Goal: Task Accomplishment & Management: Use online tool/utility

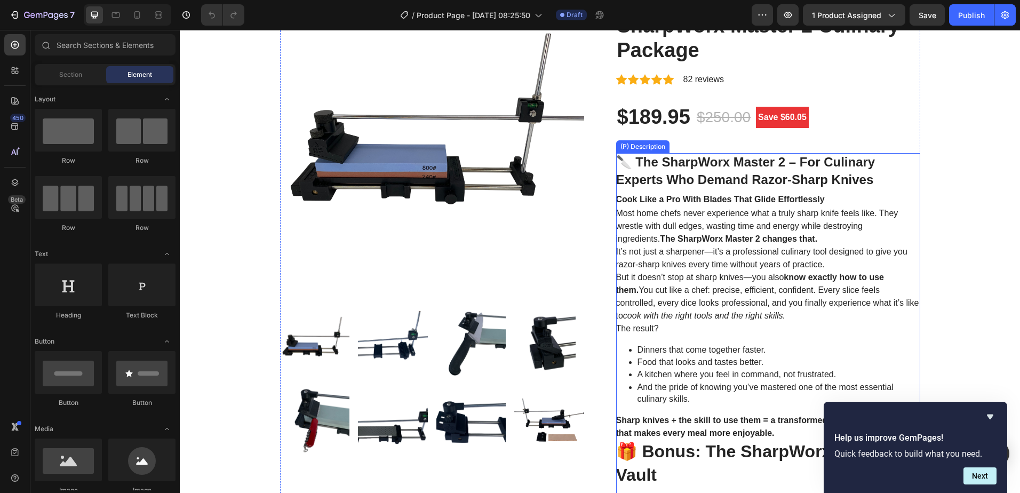
scroll to position [160, 0]
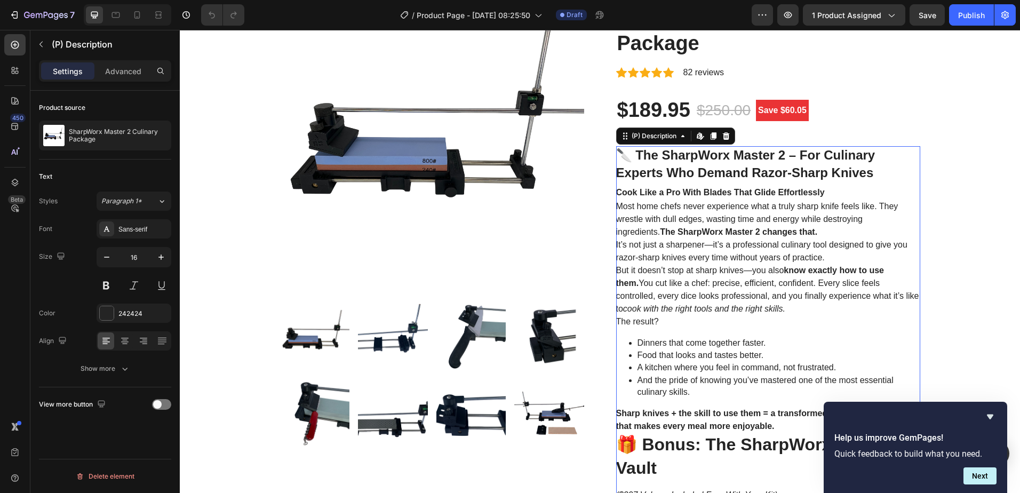
scroll to position [213, 0]
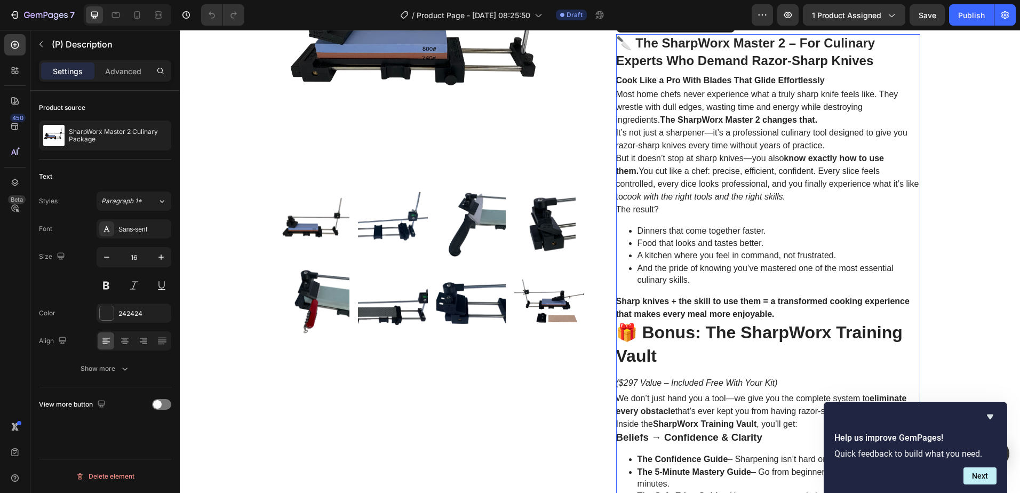
click at [759, 257] on p "A kitchen where you feel in command, not frustrated." at bounding box center [778, 256] width 283 height 12
click at [737, 251] on p "A kitchen where you feel in command, not frustrated." at bounding box center [778, 256] width 283 height 12
drag, startPoint x: 762, startPoint y: 282, endPoint x: 818, endPoint y: 306, distance: 60.2
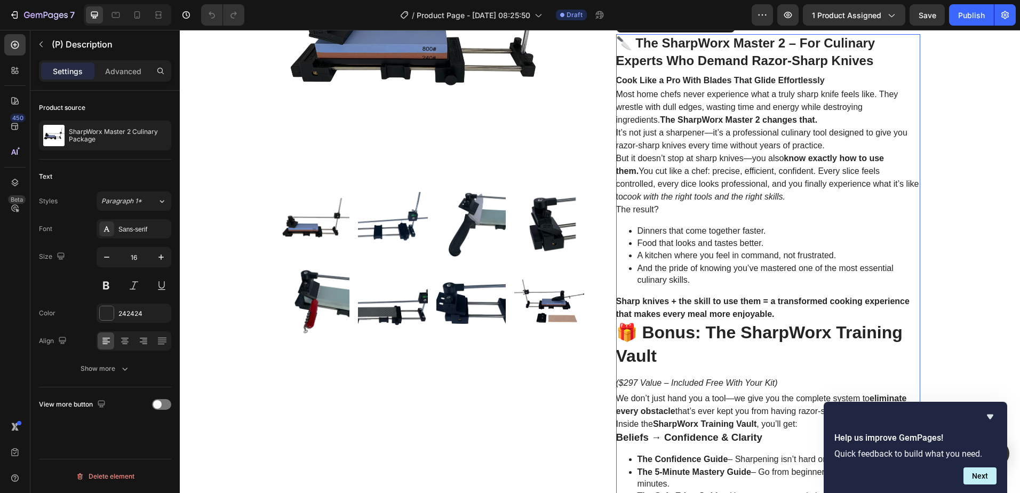
click at [987, 473] on button "Next" at bounding box center [979, 475] width 33 height 17
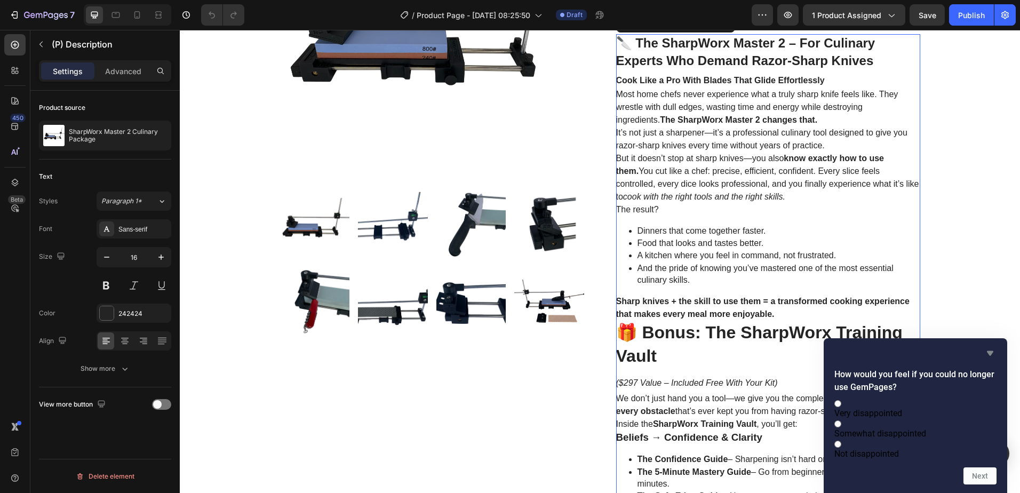
drag, startPoint x: 992, startPoint y: 338, endPoint x: 810, endPoint y: 298, distance: 185.8
click at [992, 347] on icon "Hide survey" at bounding box center [990, 353] width 13 height 13
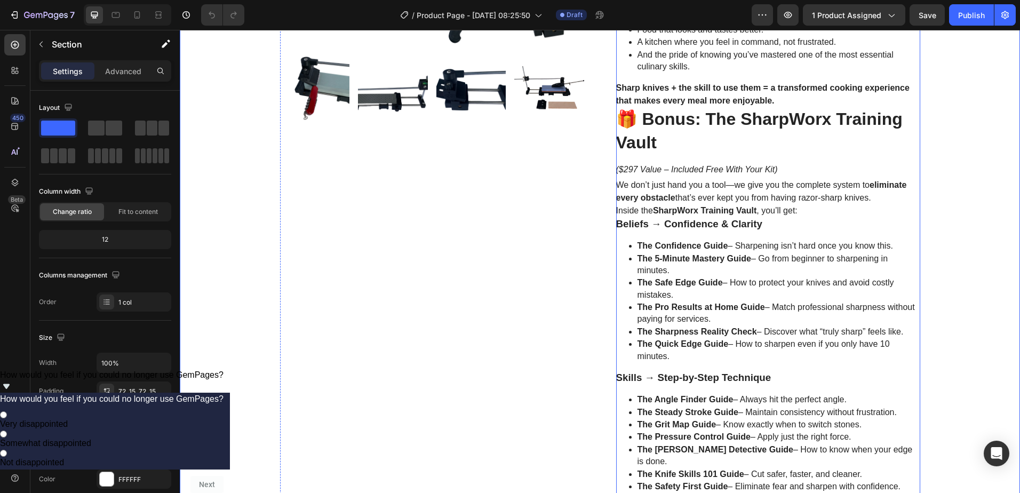
scroll to position [160, 0]
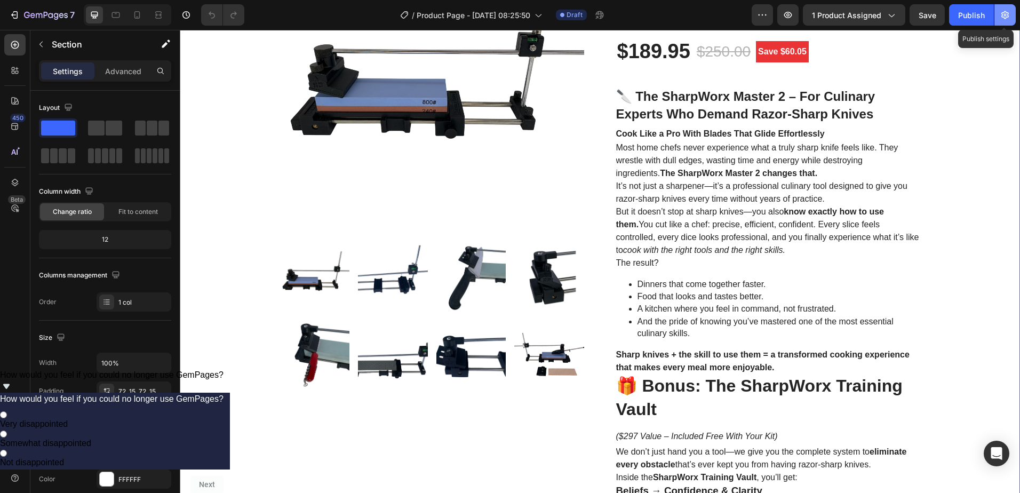
click at [1007, 11] on icon "button" at bounding box center [1005, 15] width 11 height 11
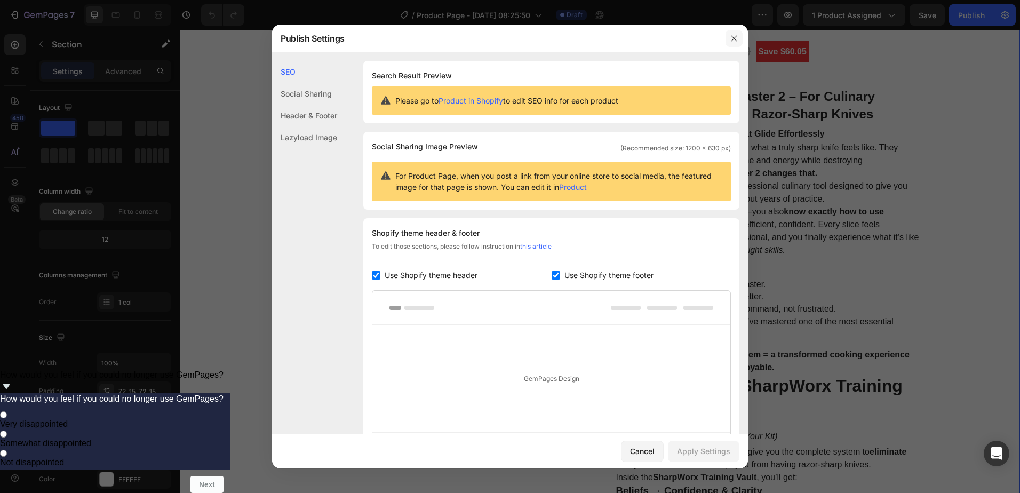
click at [738, 39] on icon "button" at bounding box center [734, 38] width 9 height 9
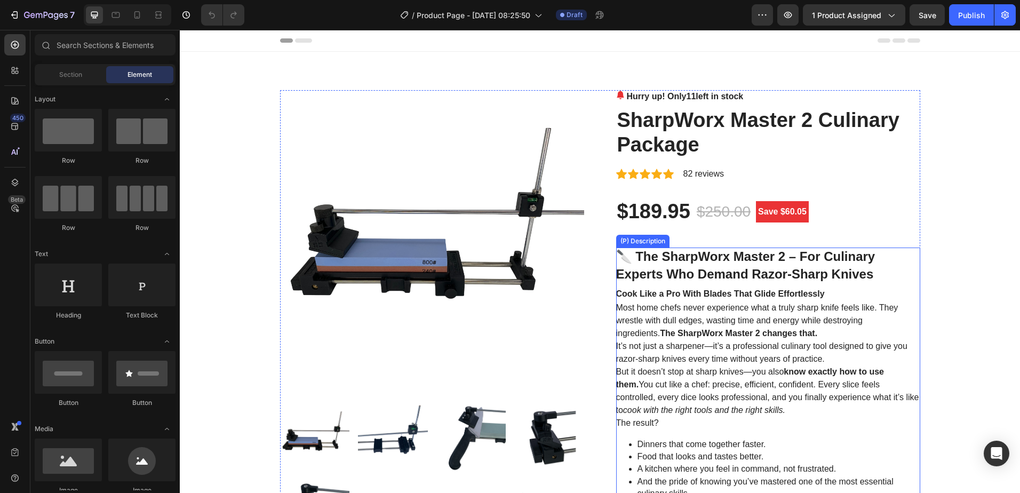
click at [773, 323] on span "Most home chefs never experience what a truly sharp knife feels like. They wres…" at bounding box center [757, 320] width 282 height 35
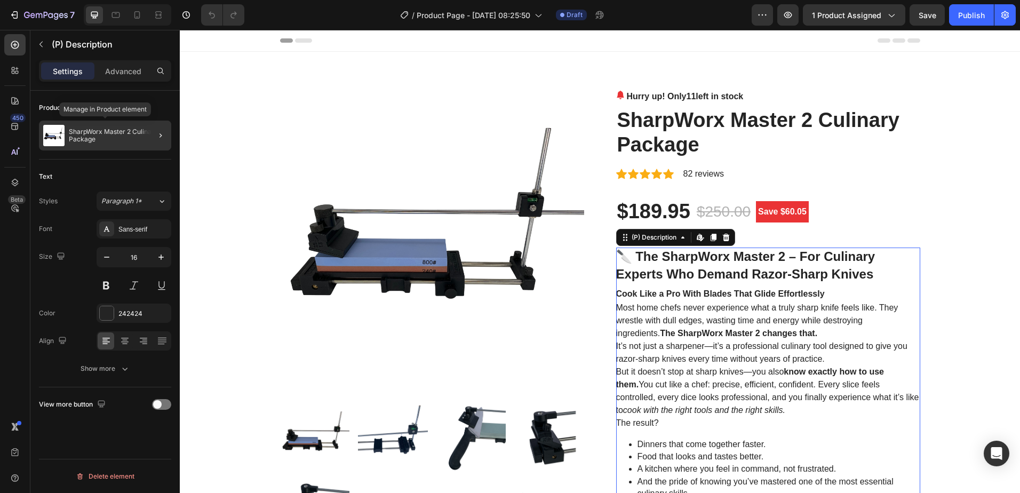
click at [137, 132] on p "SharpWorx Master 2 Culinary Package" at bounding box center [118, 135] width 98 height 15
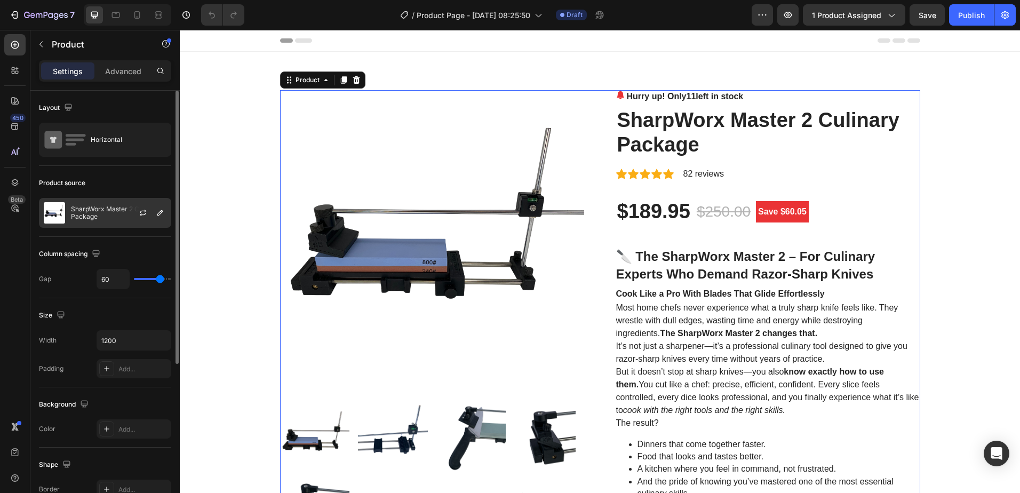
click at [140, 219] on div at bounding box center [147, 212] width 47 height 29
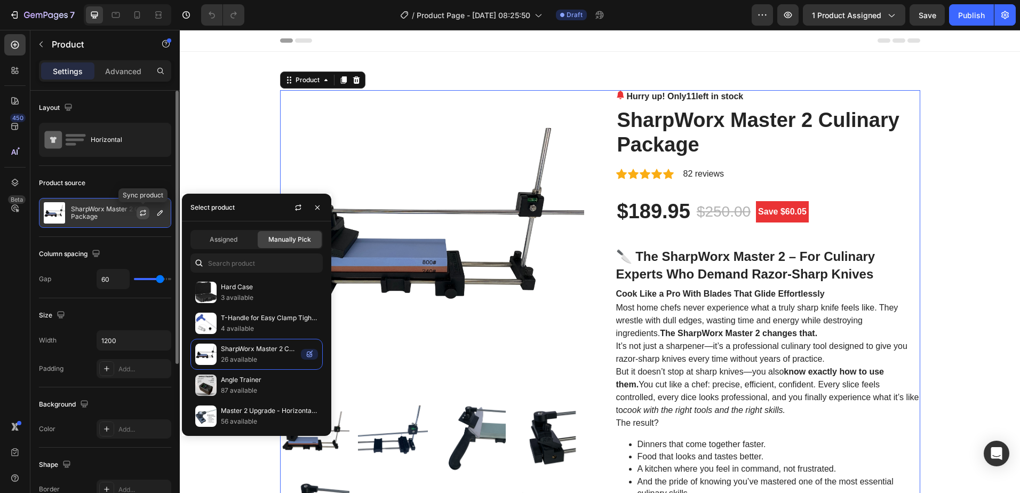
click at [143, 212] on icon "button" at bounding box center [143, 213] width 9 height 9
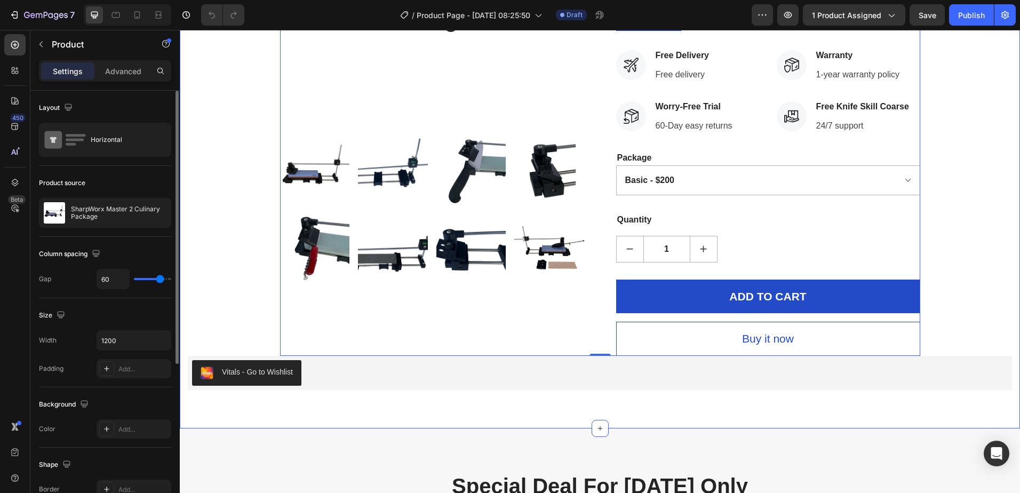
scroll to position [480, 0]
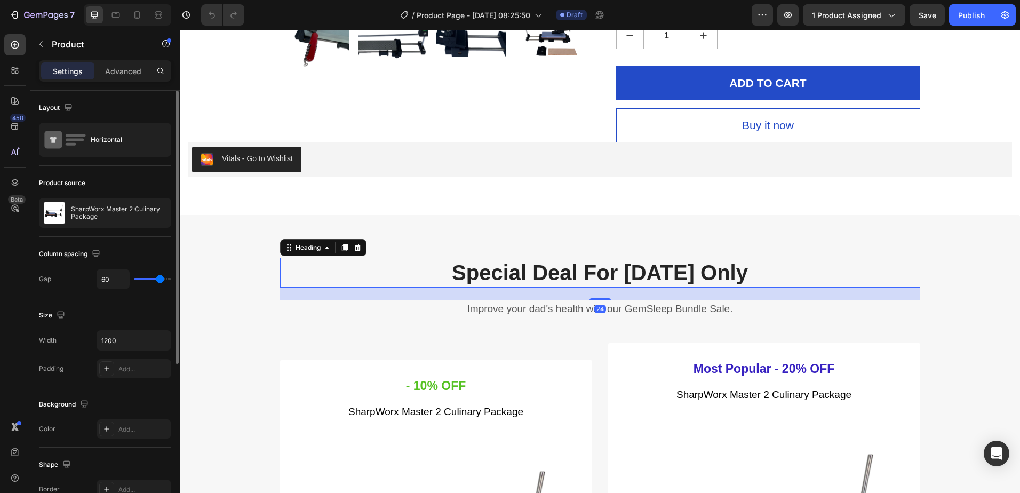
click at [849, 280] on p "Special Deal For [DATE] Only" at bounding box center [600, 273] width 638 height 28
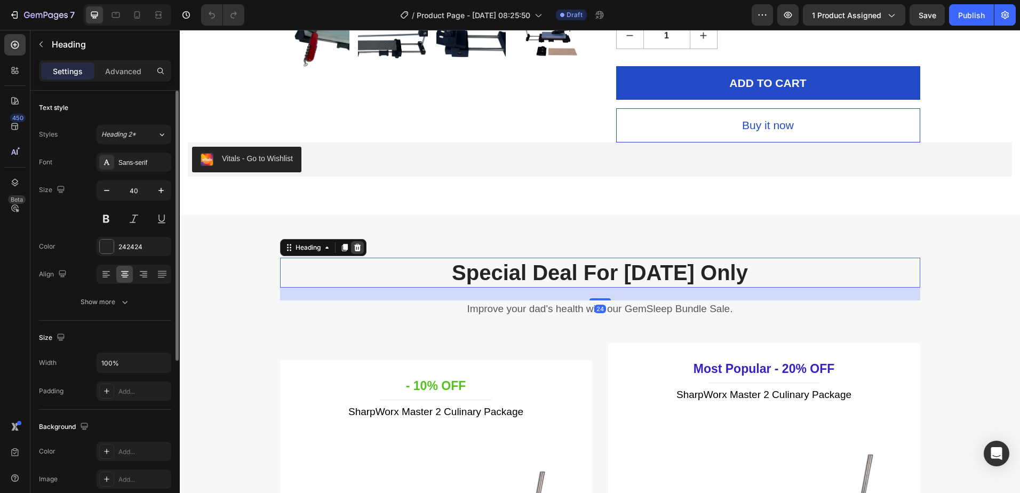
click at [354, 244] on icon at bounding box center [357, 247] width 7 height 7
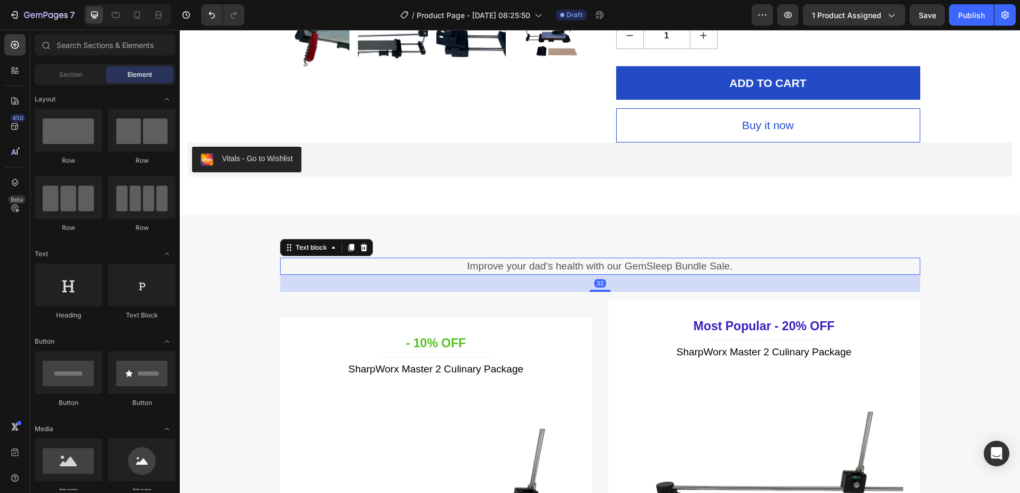
click at [443, 270] on p "Improve your dad's health with our GemSleep Bundle Sale." at bounding box center [600, 266] width 638 height 15
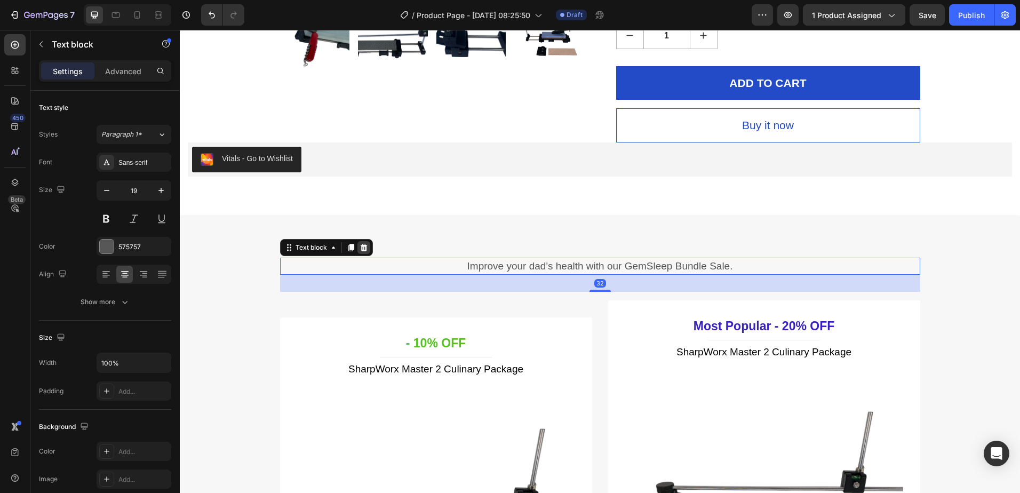
click at [361, 248] on icon at bounding box center [363, 247] width 7 height 7
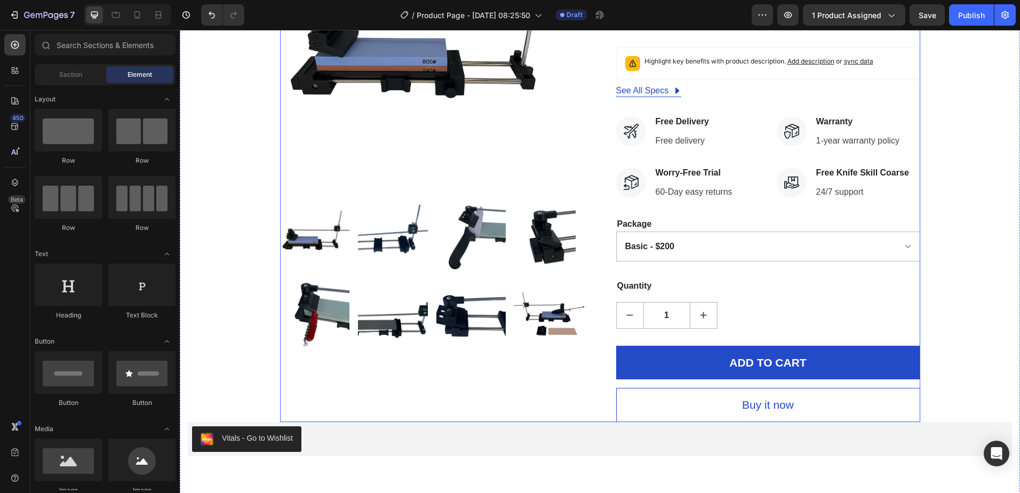
scroll to position [53, 0]
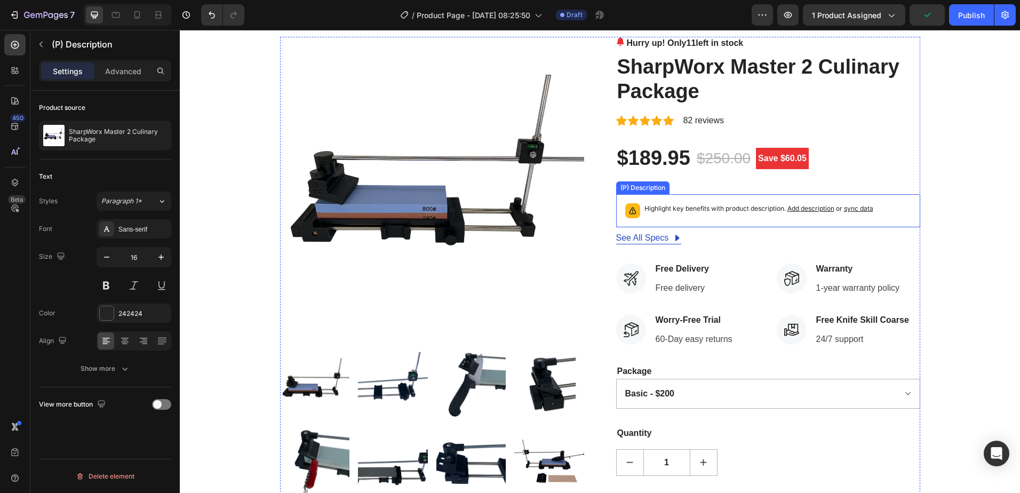
click at [812, 208] on span "Add description" at bounding box center [810, 208] width 47 height 8
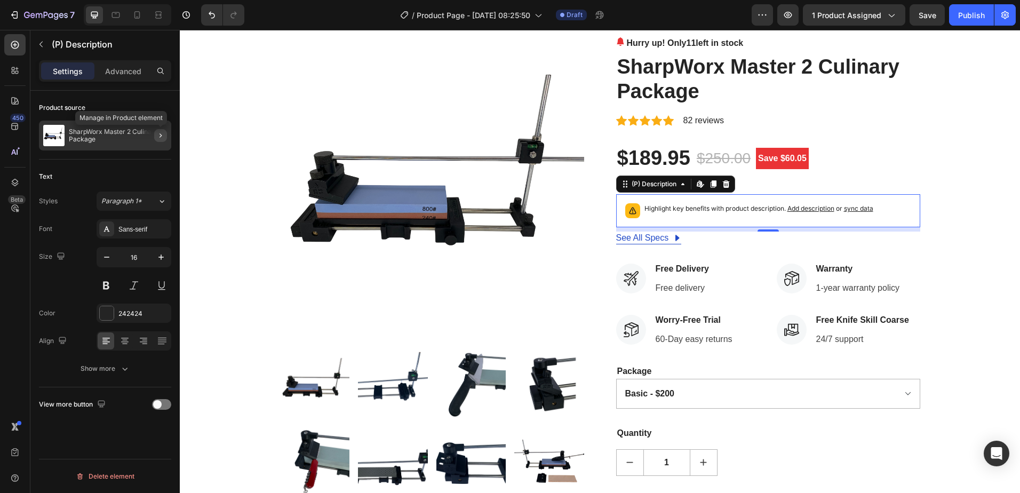
click at [158, 133] on icon "button" at bounding box center [160, 135] width 9 height 9
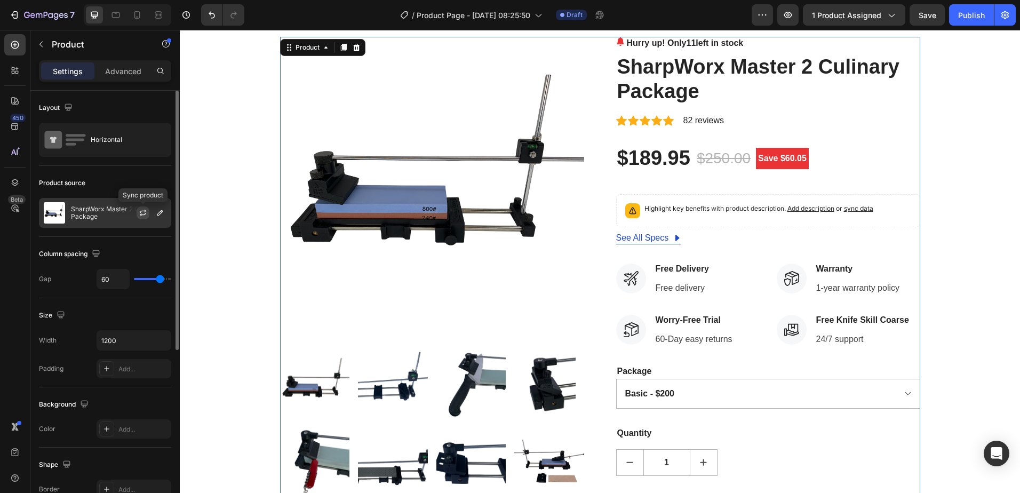
drag, startPoint x: 145, startPoint y: 212, endPoint x: 7, endPoint y: 178, distance: 142.2
click at [145, 212] on icon "button" at bounding box center [143, 211] width 6 height 3
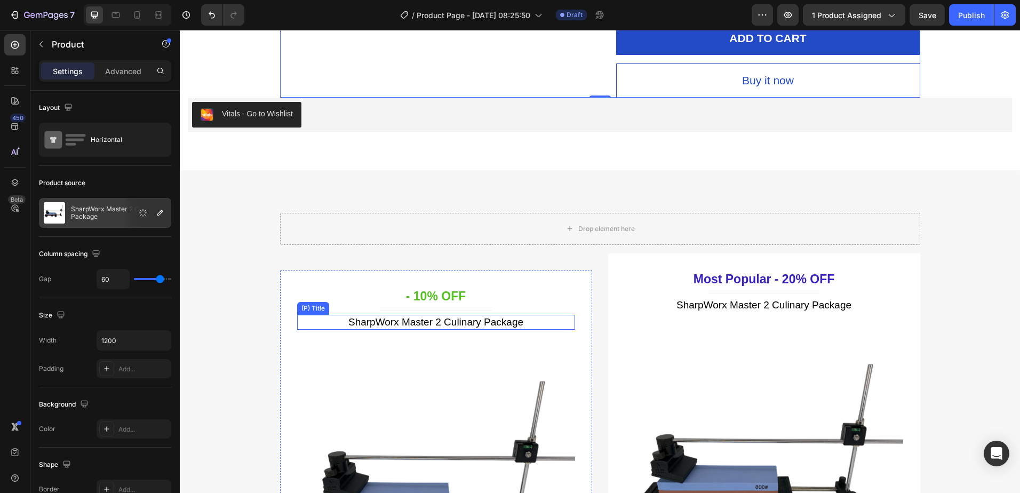
scroll to position [533, 0]
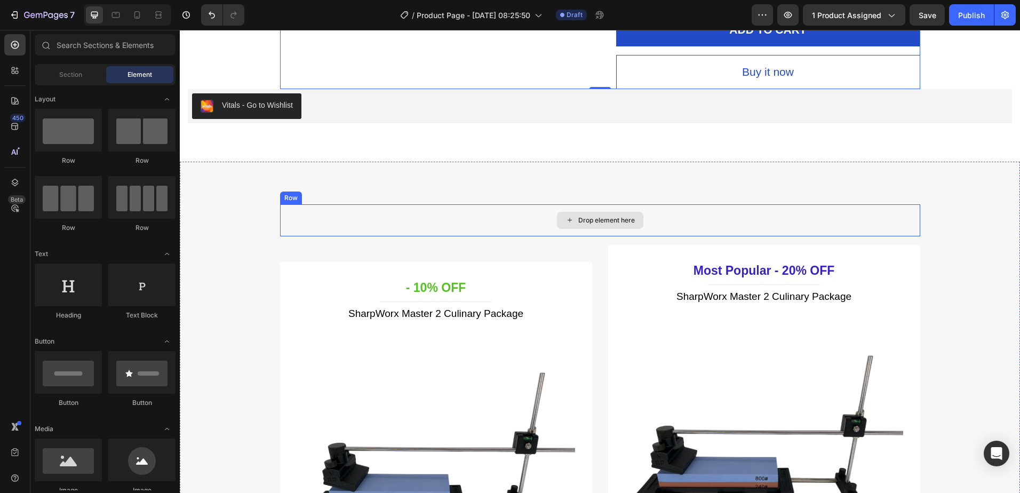
click at [587, 220] on div "Drop element here" at bounding box center [606, 220] width 57 height 9
click at [68, 83] on div "Section Element" at bounding box center [105, 74] width 141 height 21
click at [71, 70] on span "Section" at bounding box center [70, 75] width 23 height 10
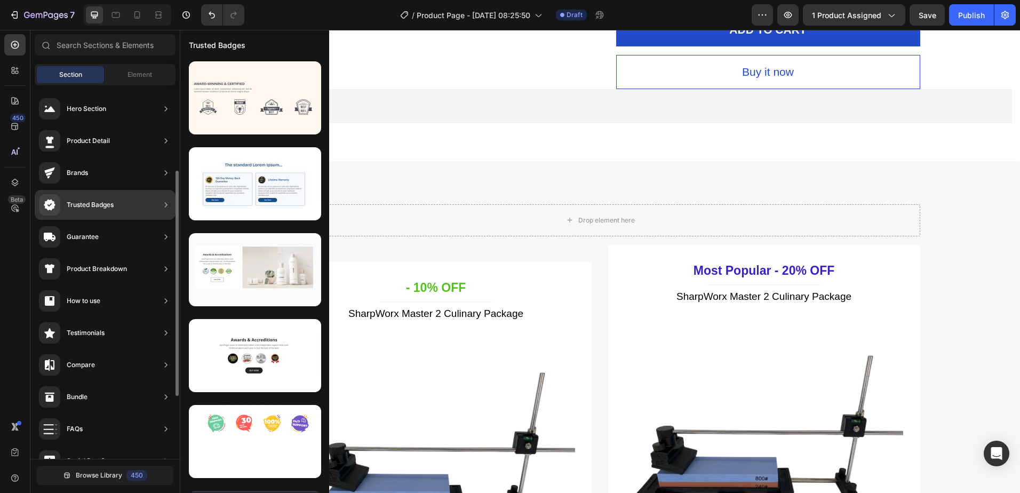
scroll to position [53, 0]
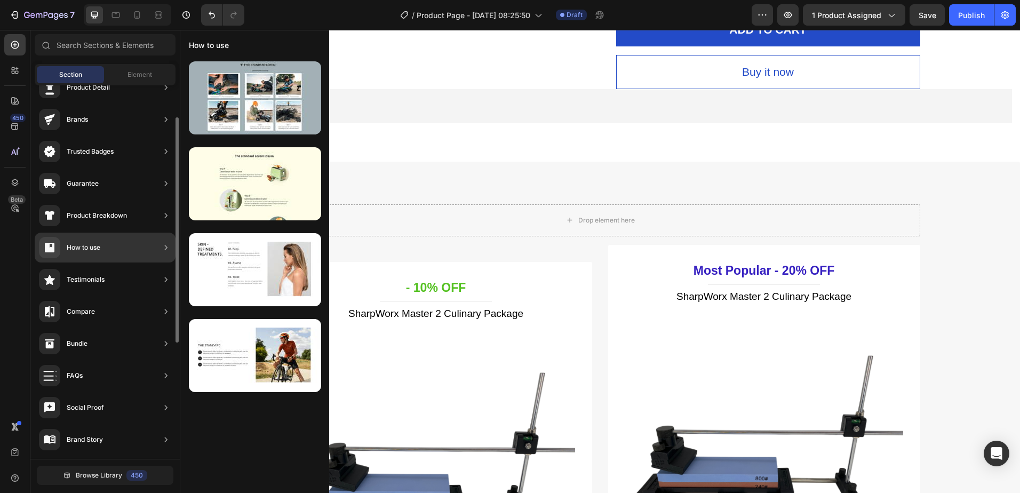
click at [132, 248] on div "How to use" at bounding box center [105, 248] width 141 height 30
click at [166, 249] on icon at bounding box center [166, 247] width 3 height 5
click at [276, 106] on div at bounding box center [255, 97] width 132 height 73
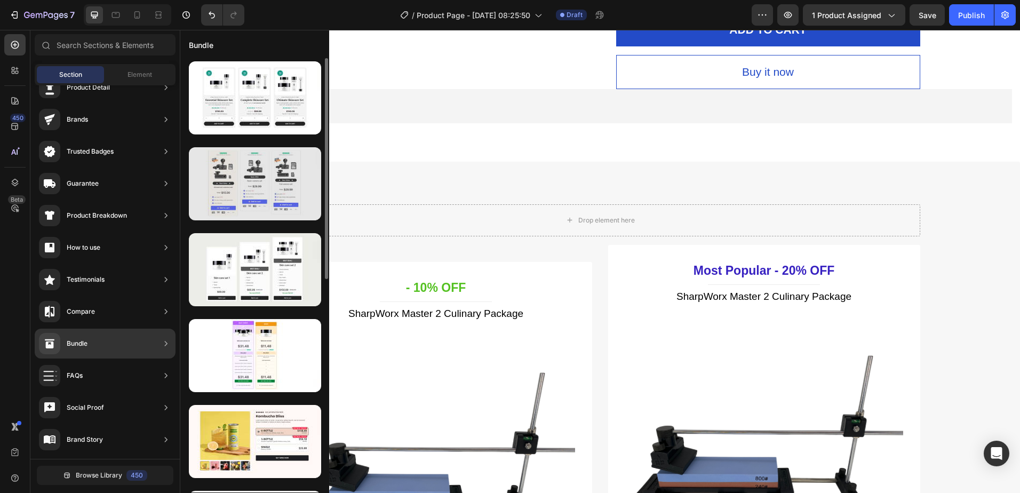
click at [254, 187] on div at bounding box center [255, 183] width 132 height 73
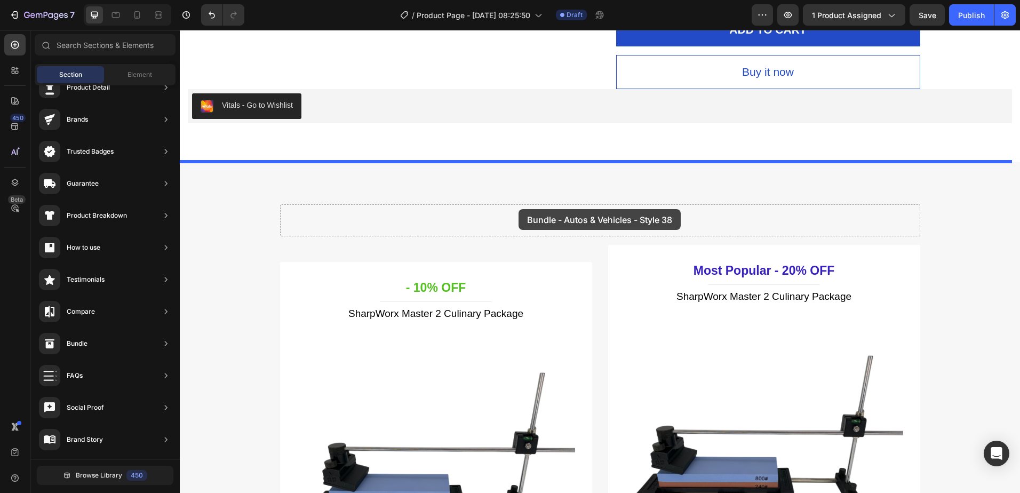
drag, startPoint x: 424, startPoint y: 225, endPoint x: 518, endPoint y: 209, distance: 95.8
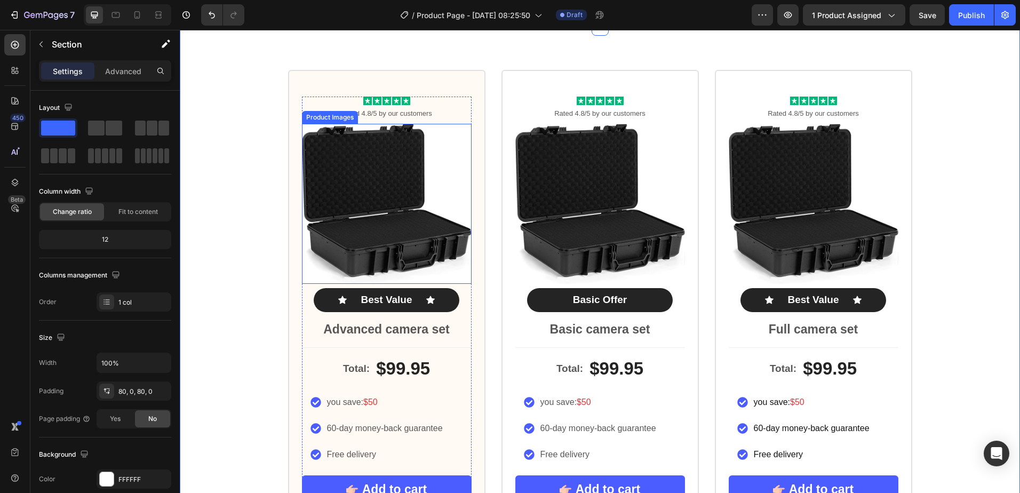
scroll to position [735, 0]
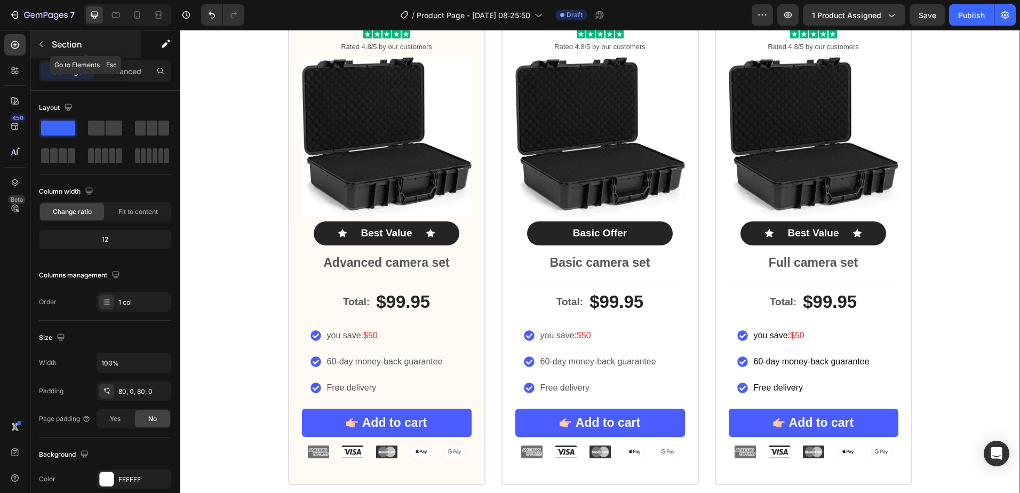
click at [46, 44] on button "button" at bounding box center [41, 44] width 17 height 17
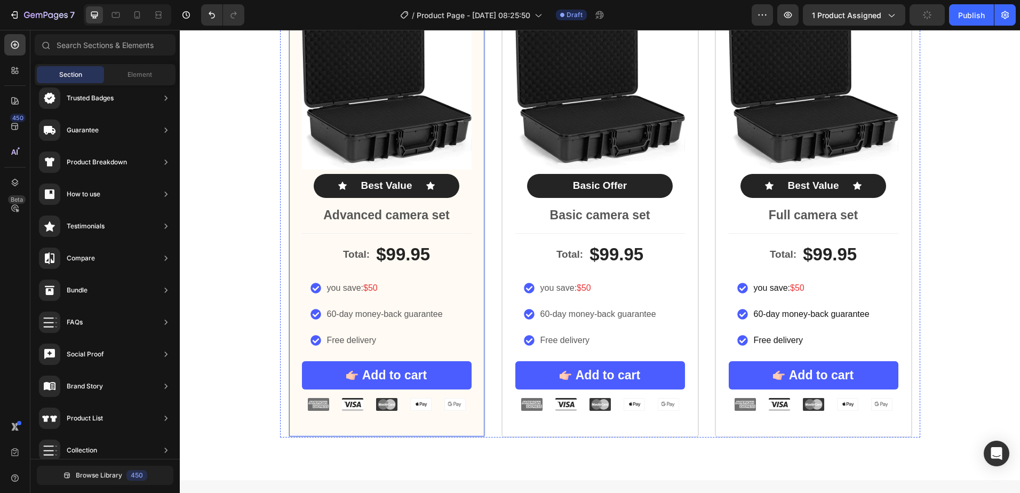
scroll to position [895, 0]
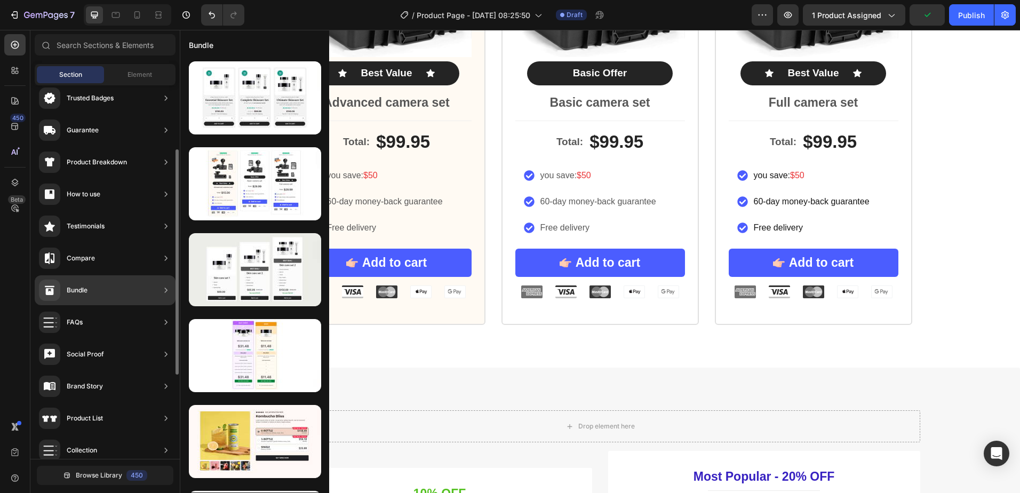
drag, startPoint x: 97, startPoint y: 292, endPoint x: 99, endPoint y: 287, distance: 5.7
click at [92, 290] on div "Bundle" at bounding box center [105, 290] width 141 height 30
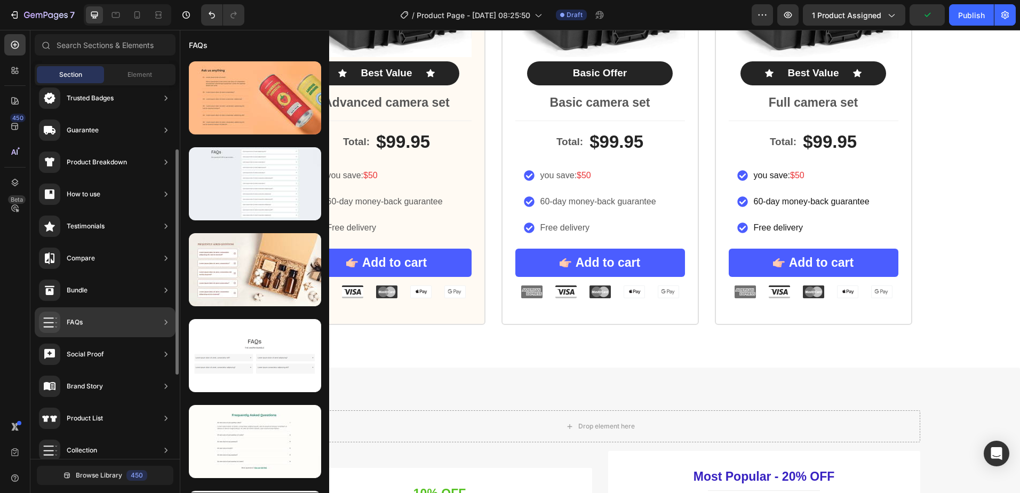
click at [109, 325] on div "FAQs" at bounding box center [105, 322] width 141 height 30
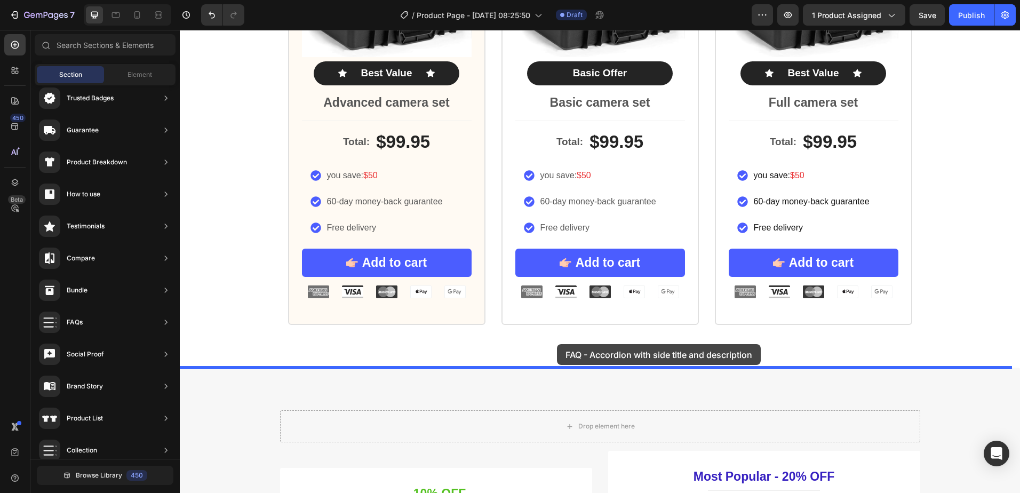
drag, startPoint x: 427, startPoint y: 211, endPoint x: 557, endPoint y: 344, distance: 186.0
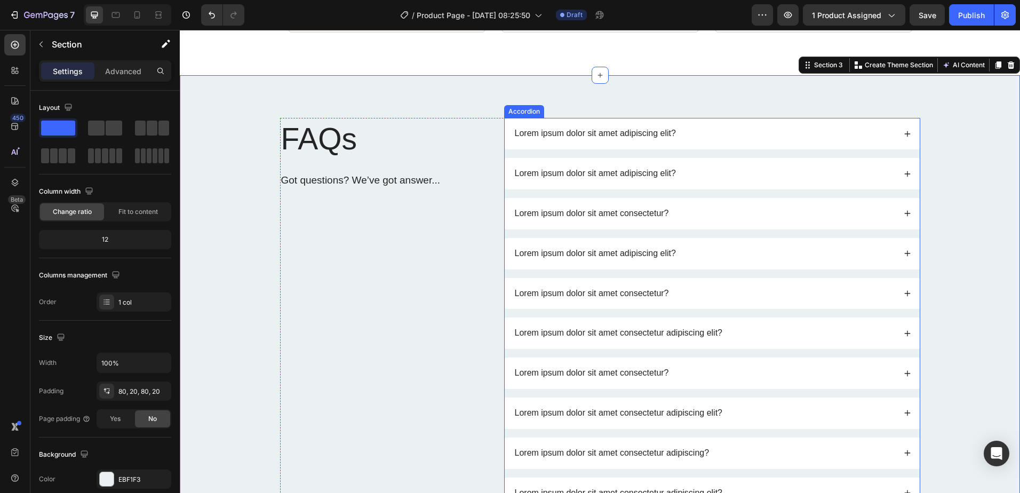
scroll to position [1195, 0]
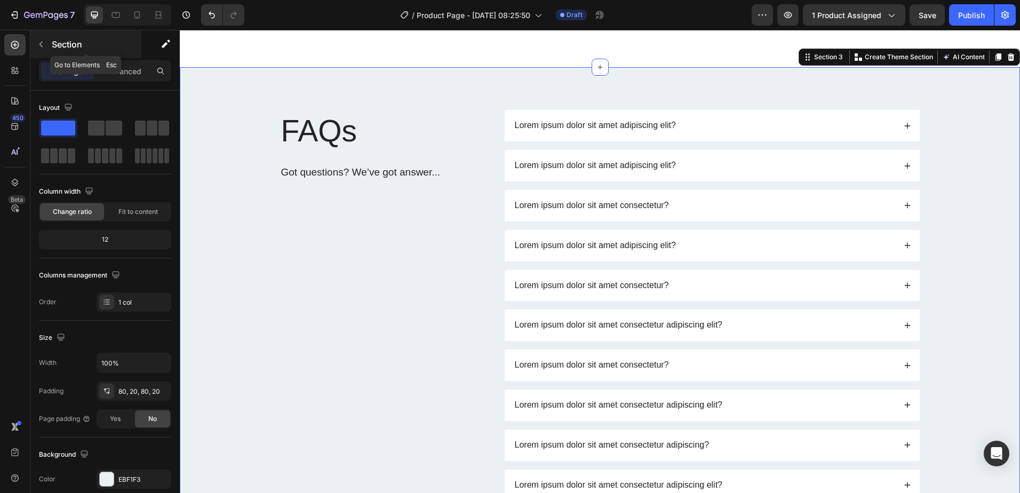
click at [50, 42] on div "Section" at bounding box center [85, 44] width 111 height 28
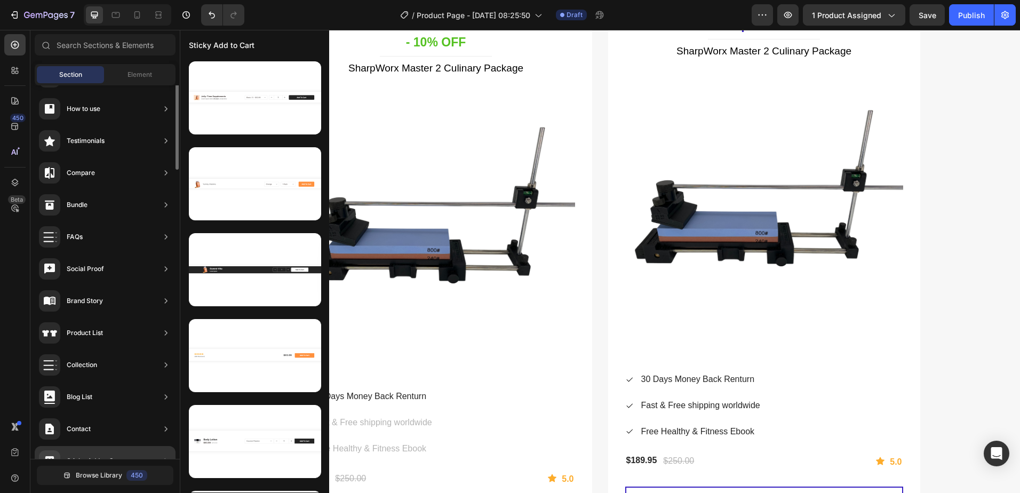
scroll to position [0, 0]
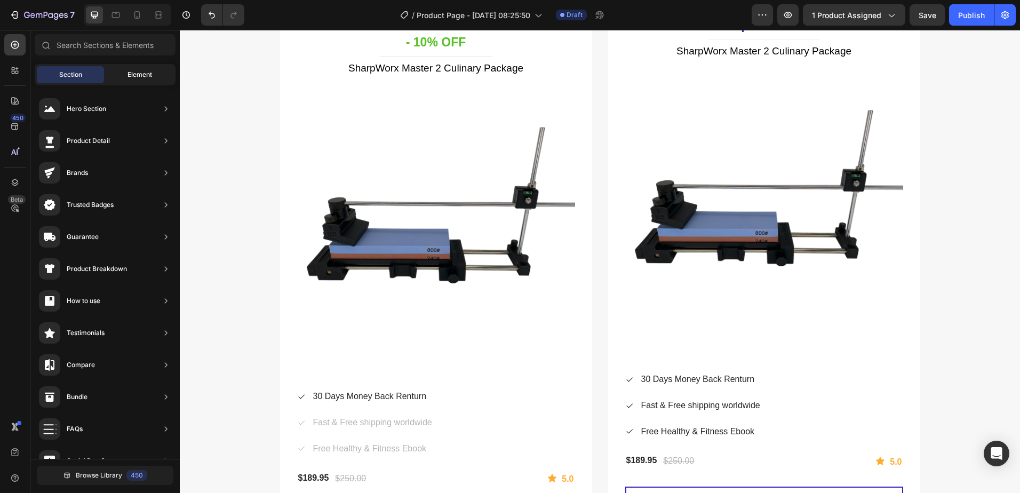
click at [141, 74] on span "Element" at bounding box center [139, 75] width 25 height 10
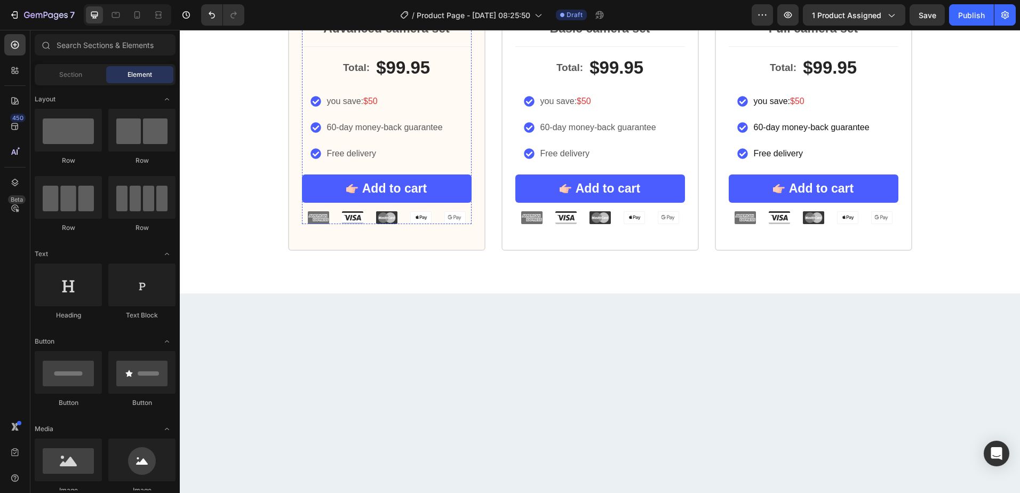
scroll to position [1035, 0]
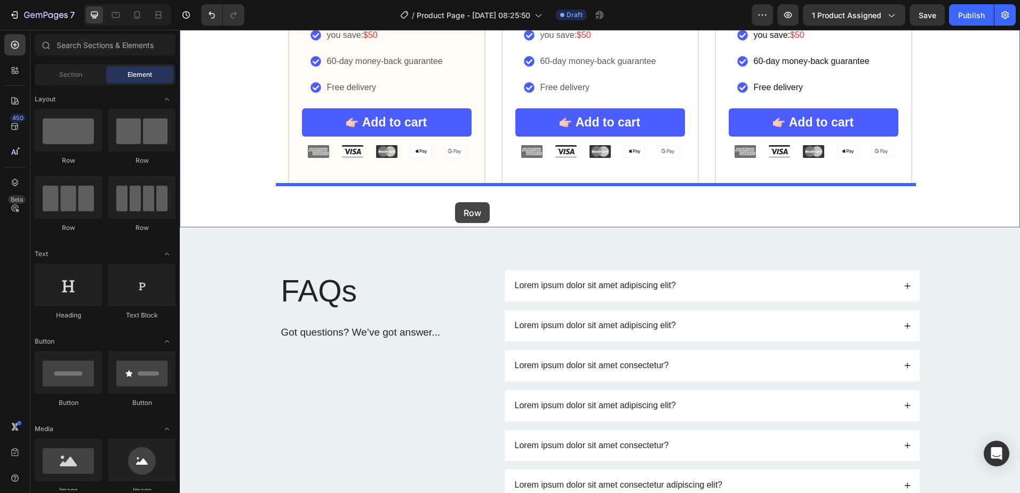
drag, startPoint x: 259, startPoint y: 173, endPoint x: 455, endPoint y: 202, distance: 197.9
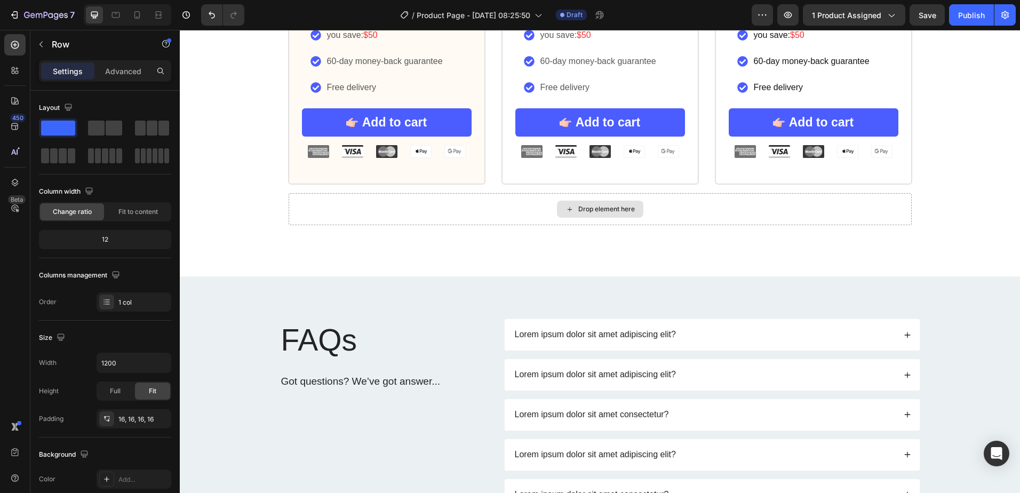
click at [596, 209] on div "Drop element here" at bounding box center [606, 209] width 57 height 9
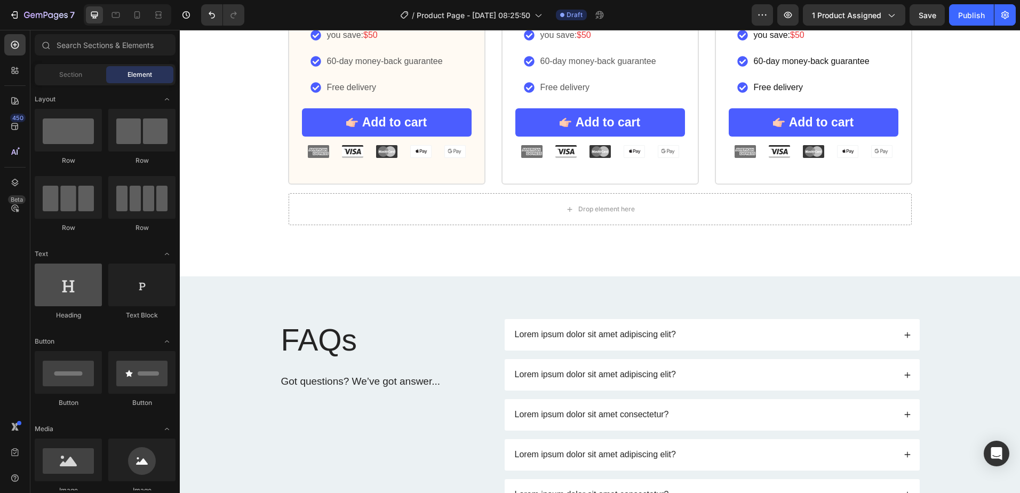
scroll to position [53, 0]
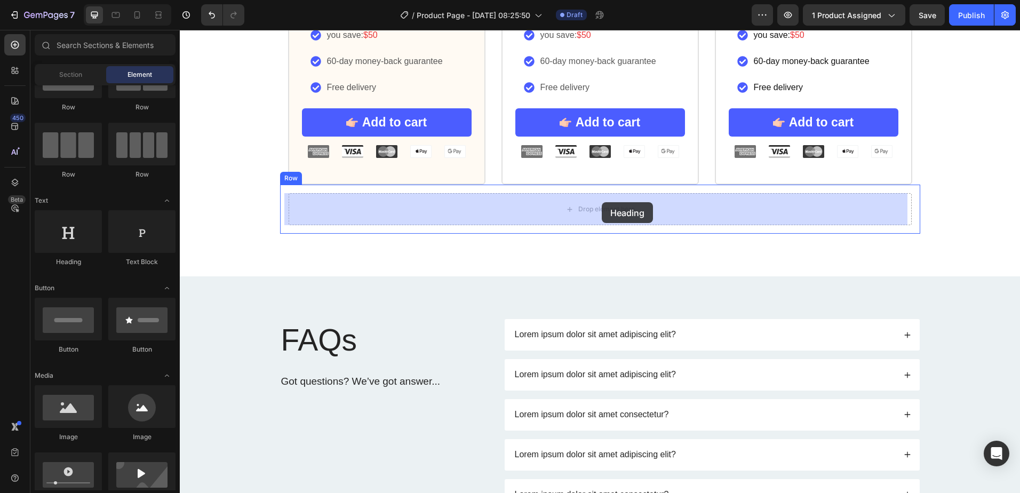
drag, startPoint x: 252, startPoint y: 267, endPoint x: 602, endPoint y: 202, distance: 355.9
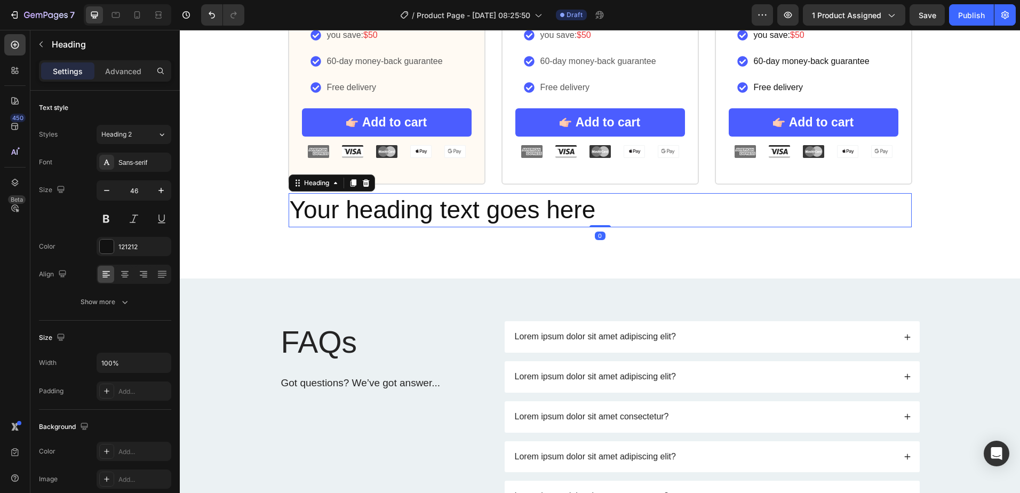
click at [441, 213] on h2 "Your heading text goes here" at bounding box center [600, 210] width 623 height 34
click at [444, 209] on p "Your heading text goes here" at bounding box center [600, 210] width 621 height 32
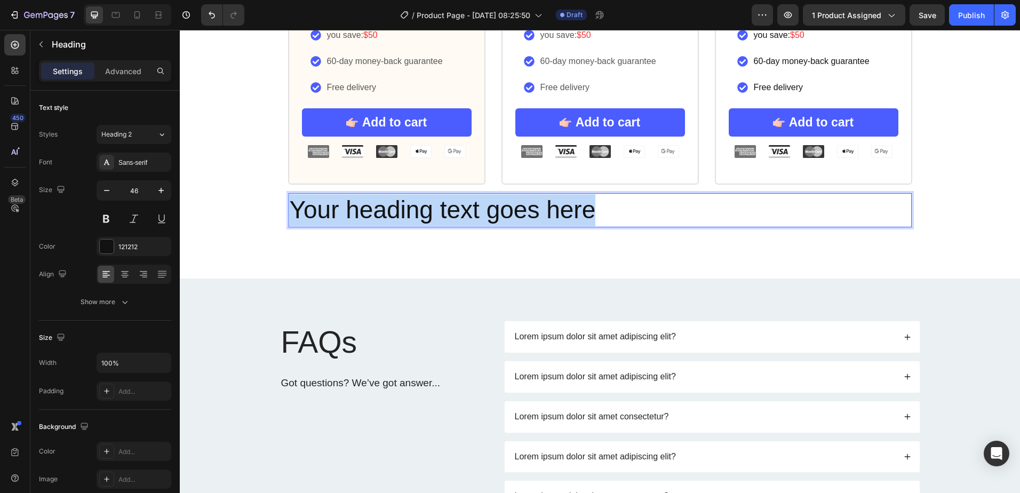
click at [444, 209] on p "Your heading text goes here" at bounding box center [600, 210] width 621 height 32
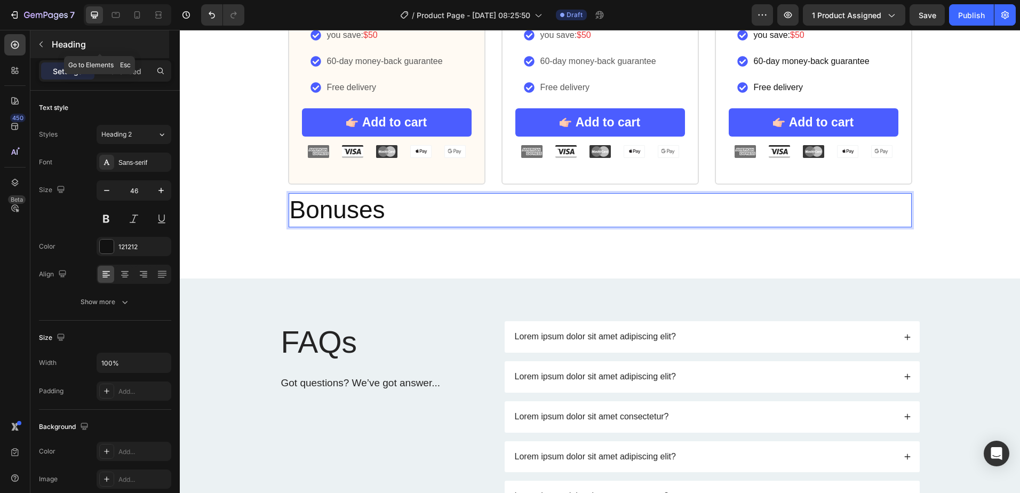
click at [36, 48] on button "button" at bounding box center [41, 44] width 17 height 17
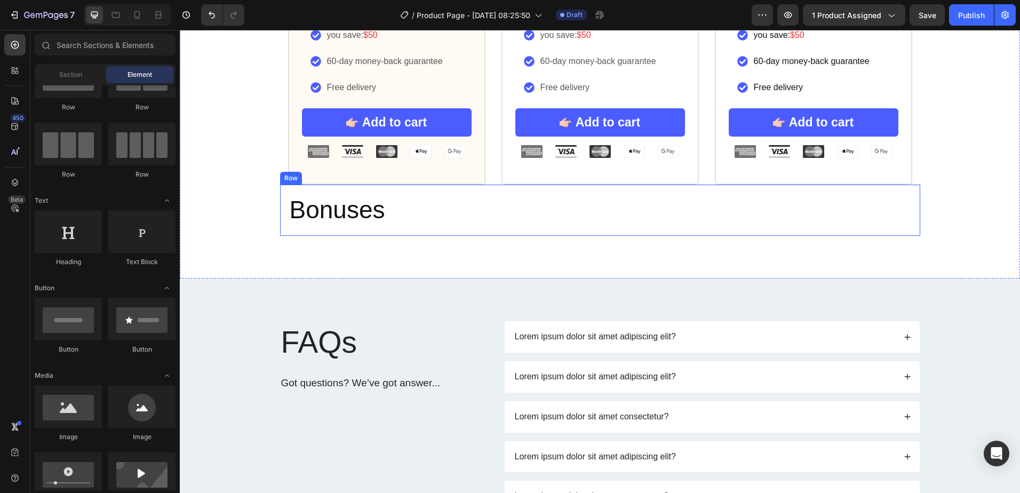
click at [467, 221] on p "Bonuses" at bounding box center [600, 210] width 621 height 32
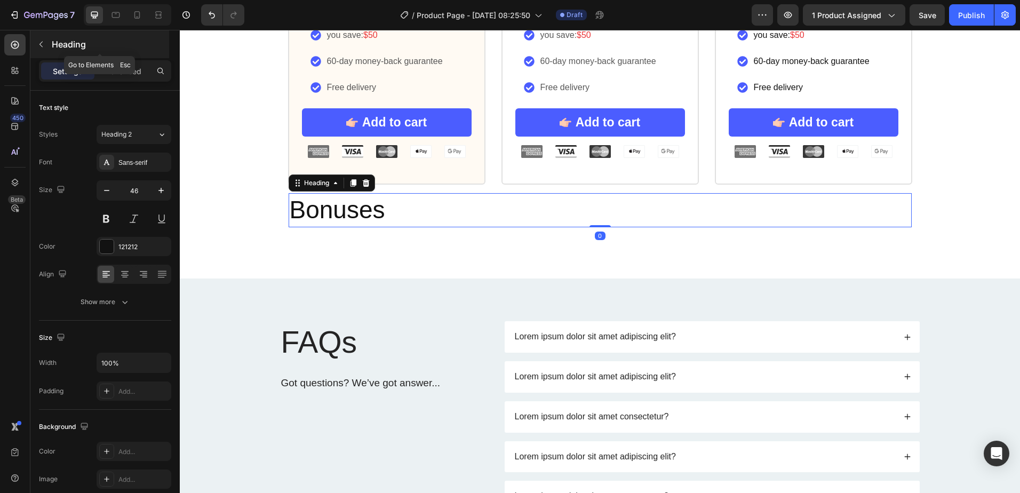
click at [45, 45] on icon "button" at bounding box center [41, 44] width 9 height 9
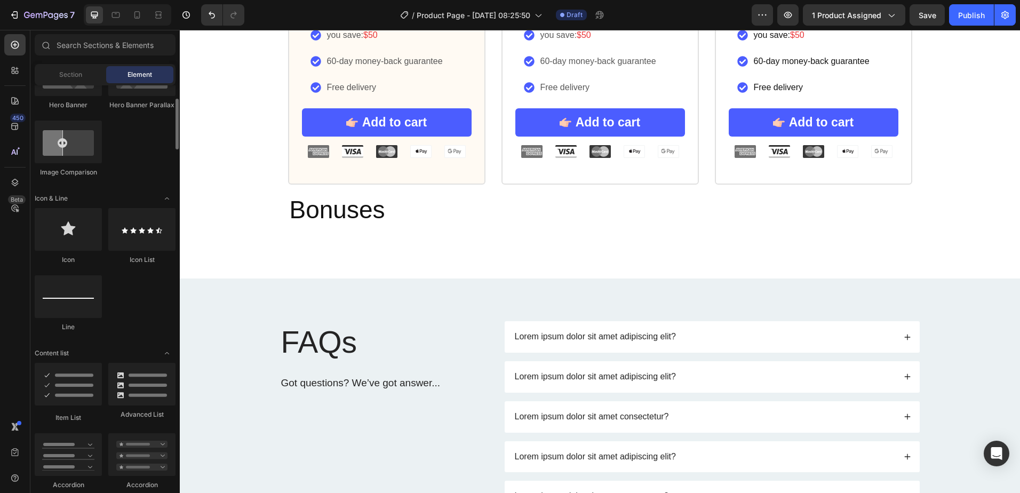
scroll to position [640, 0]
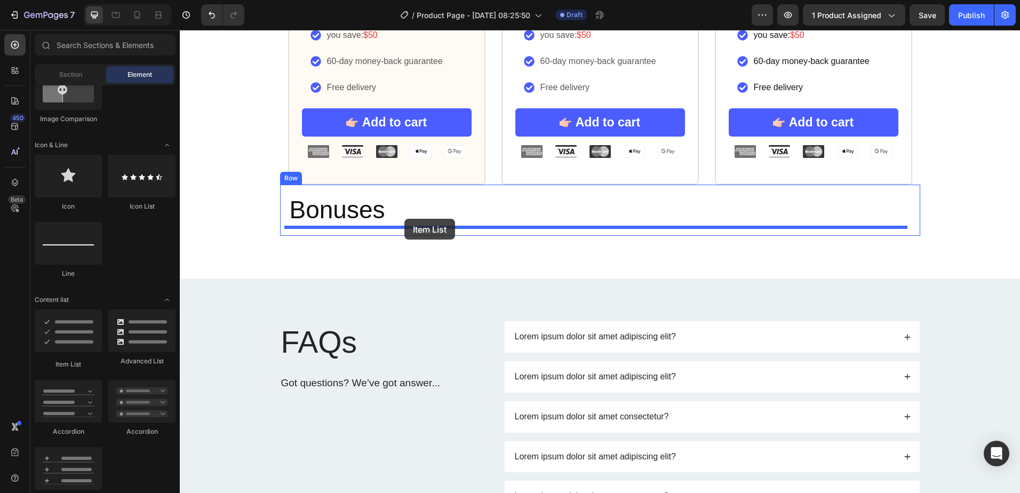
drag, startPoint x: 280, startPoint y: 354, endPoint x: 404, endPoint y: 219, distance: 183.9
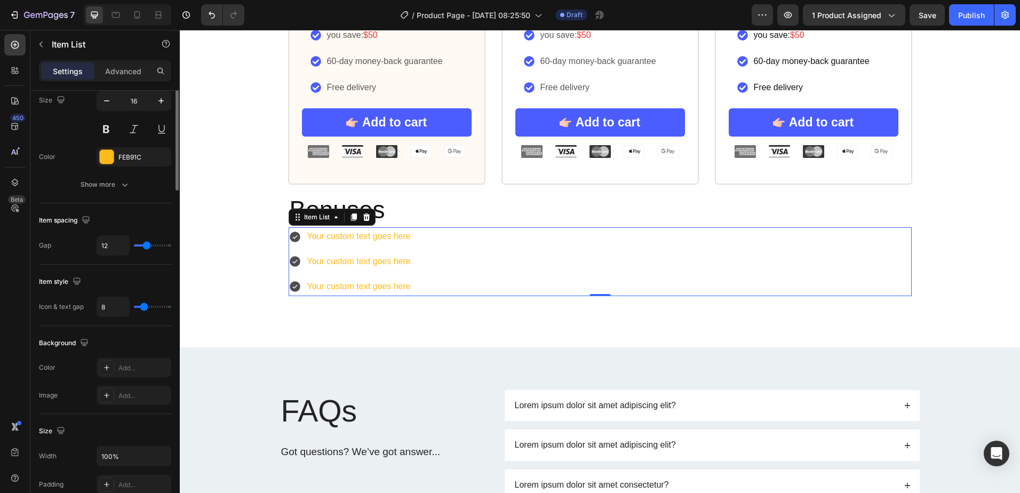
scroll to position [0, 0]
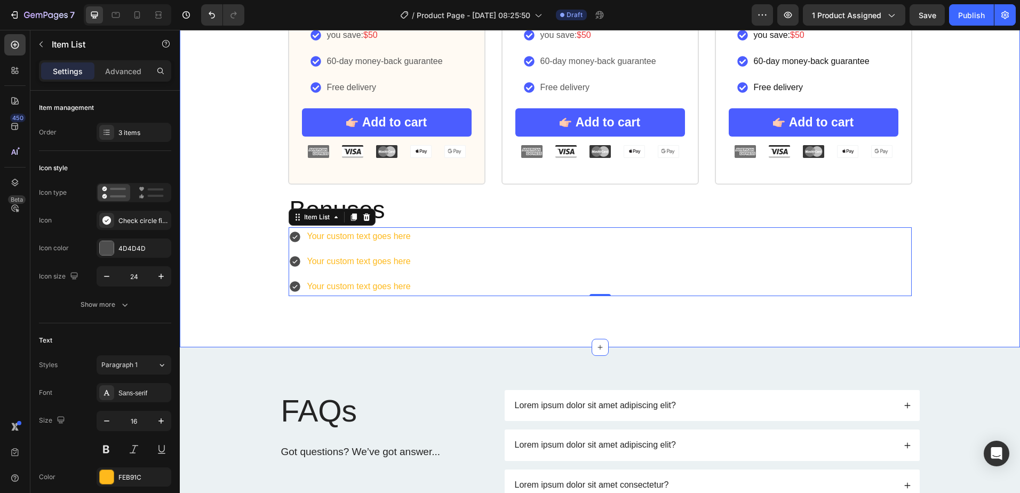
click at [225, 267] on div "Icon Icon Icon Icon Icon Icon List Rated 4.8/5 by our customers Text Block Prod…" at bounding box center [600, 4] width 840 height 602
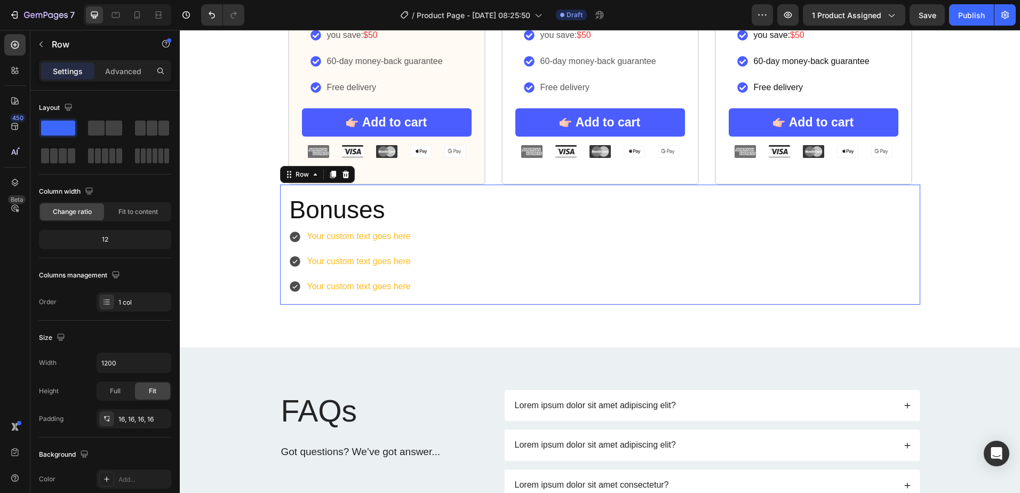
click at [413, 191] on div "Bonuses Heading Your custom text goes here Your custom text goes here Your cust…" at bounding box center [600, 244] width 640 height 119
click at [330, 174] on icon at bounding box center [333, 174] width 6 height 7
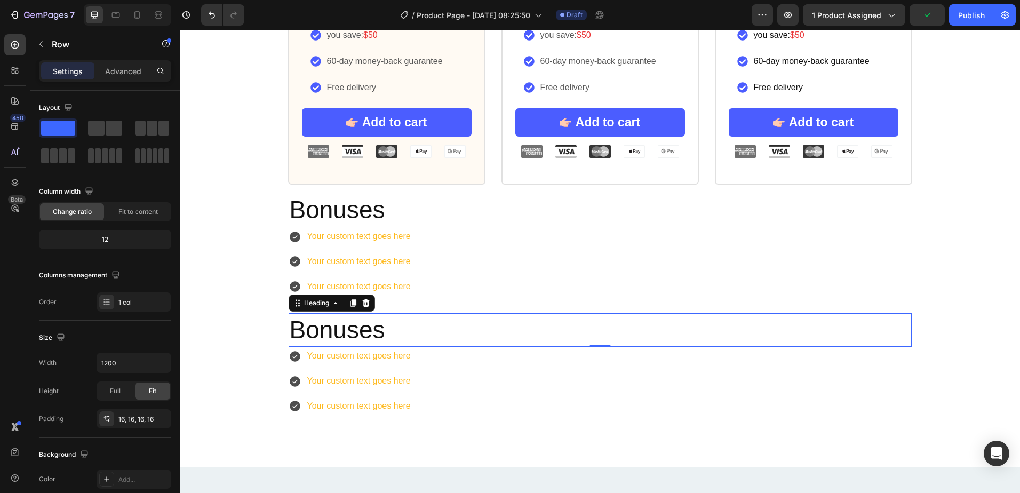
click at [344, 332] on h2 "Bonuses" at bounding box center [600, 330] width 623 height 34
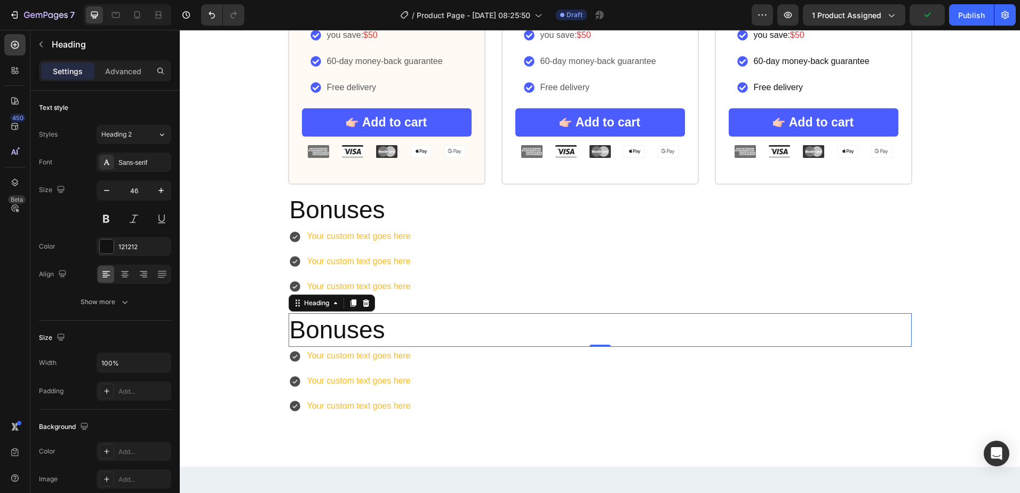
click at [344, 332] on h2 "Bonuses" at bounding box center [600, 330] width 623 height 34
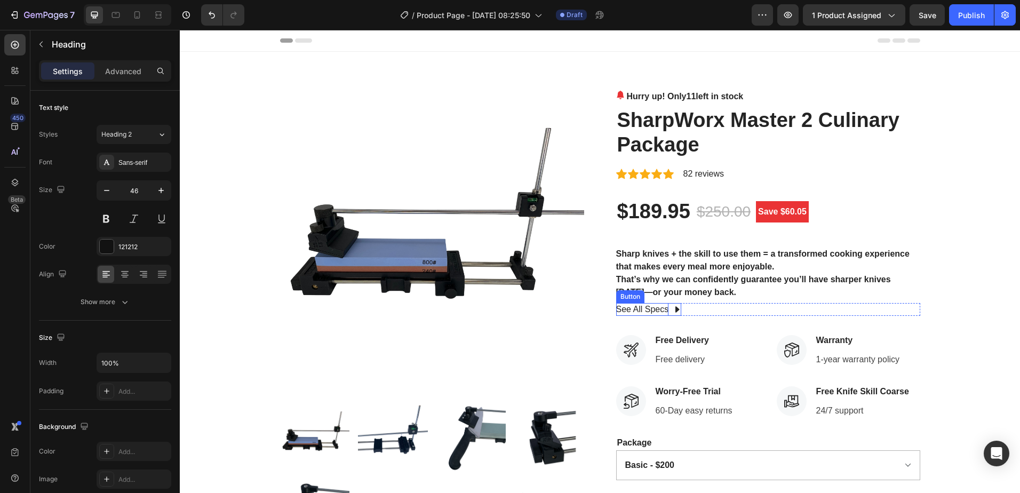
click at [645, 312] on div "See All Specs" at bounding box center [642, 309] width 53 height 13
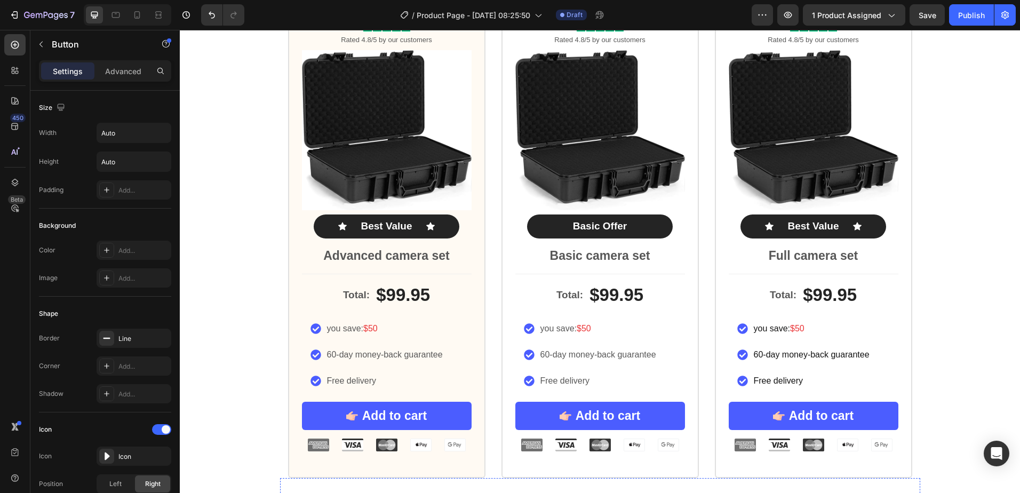
scroll to position [747, 0]
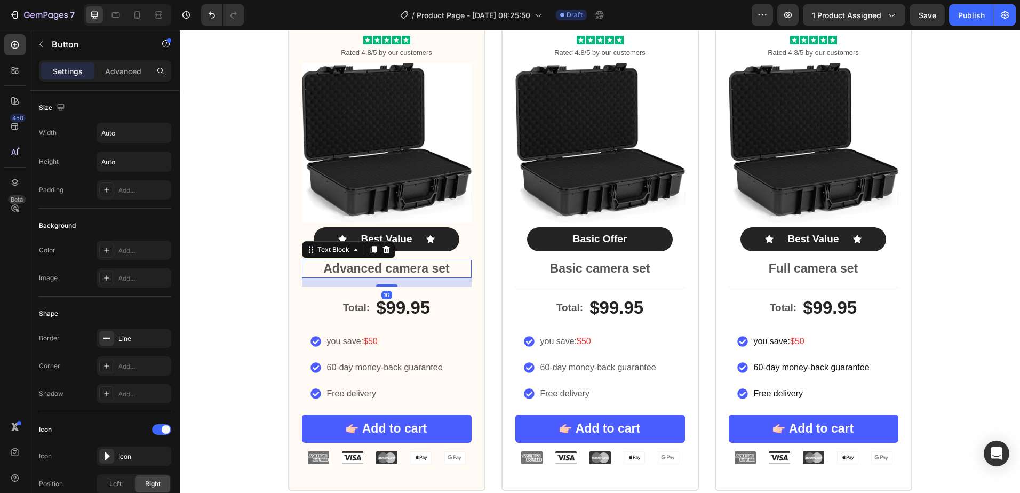
click at [354, 273] on p "Advanced camera set" at bounding box center [386, 269] width 167 height 16
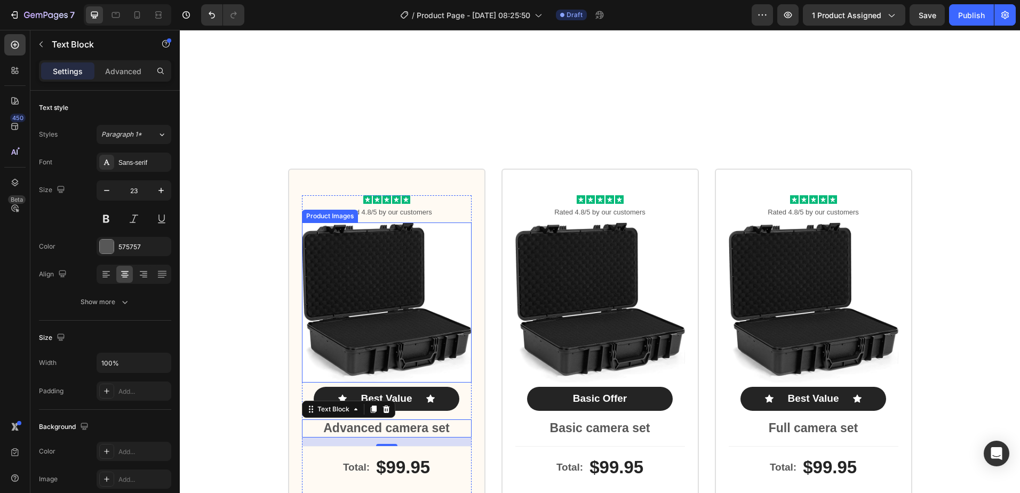
scroll to position [587, 0]
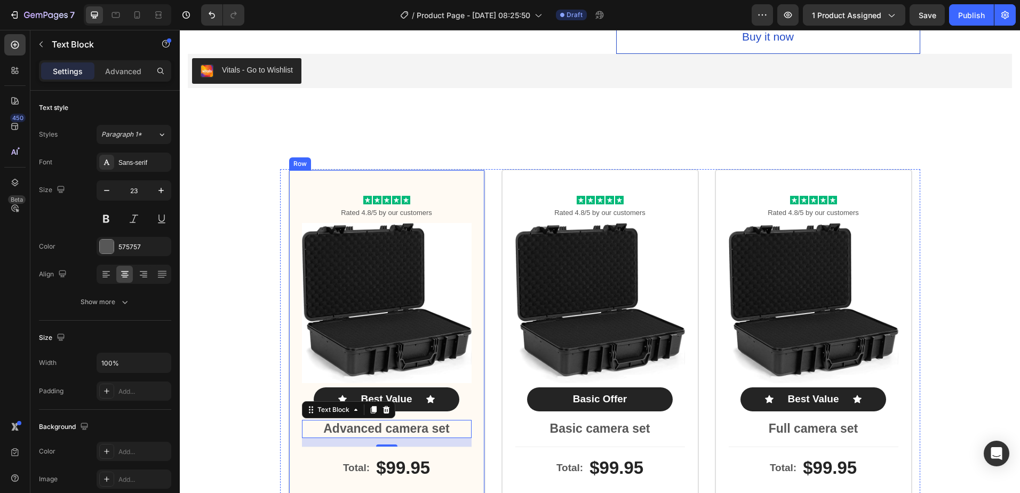
click at [469, 183] on div "Icon Icon Icon Icon Icon Icon List Rated 4.8/5 by our customers Text Block Prod…" at bounding box center [386, 410] width 197 height 482
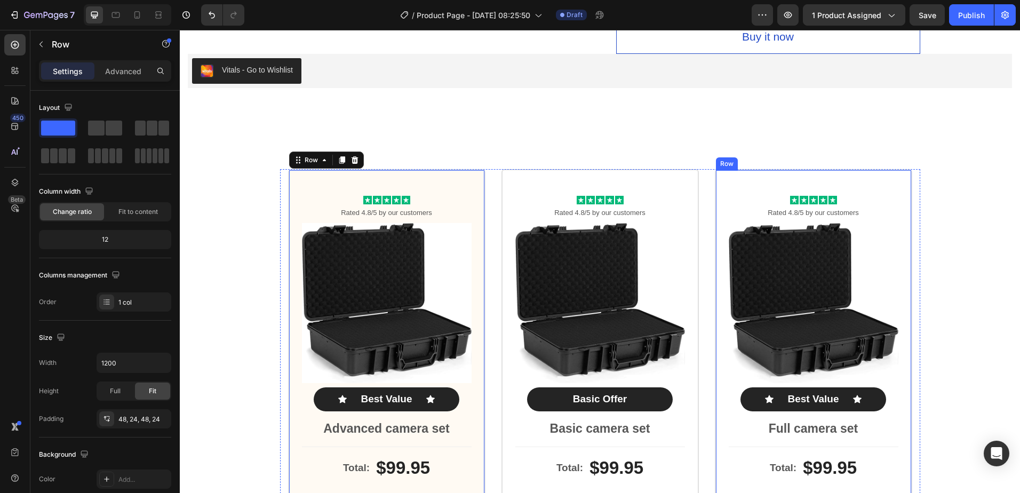
click at [897, 185] on div "Icon Icon Icon Icon Icon Icon List Rated 4.8/5 by our customers Text Block Prod…" at bounding box center [813, 410] width 197 height 482
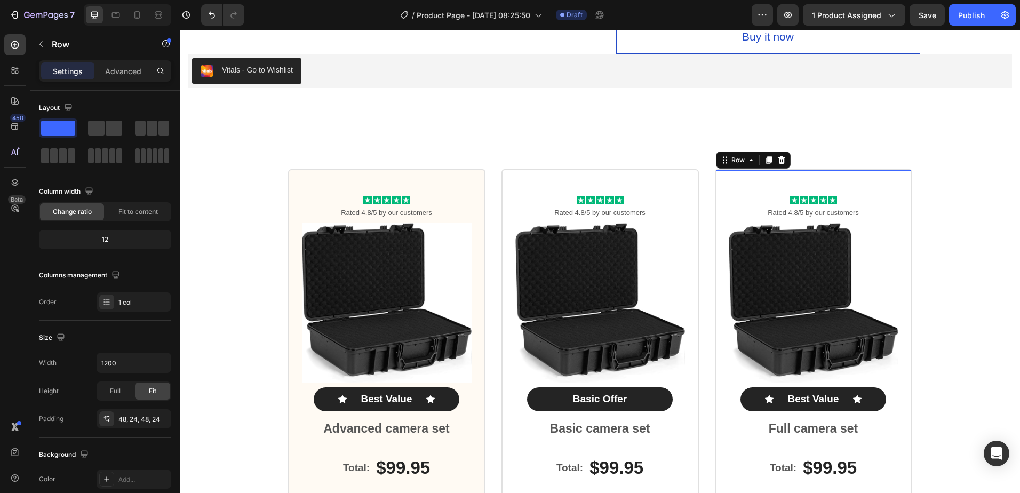
click at [890, 191] on div "Icon Icon Icon Icon Icon Icon List Rated 4.8/5 by our customers Text Block Prod…" at bounding box center [813, 410] width 197 height 482
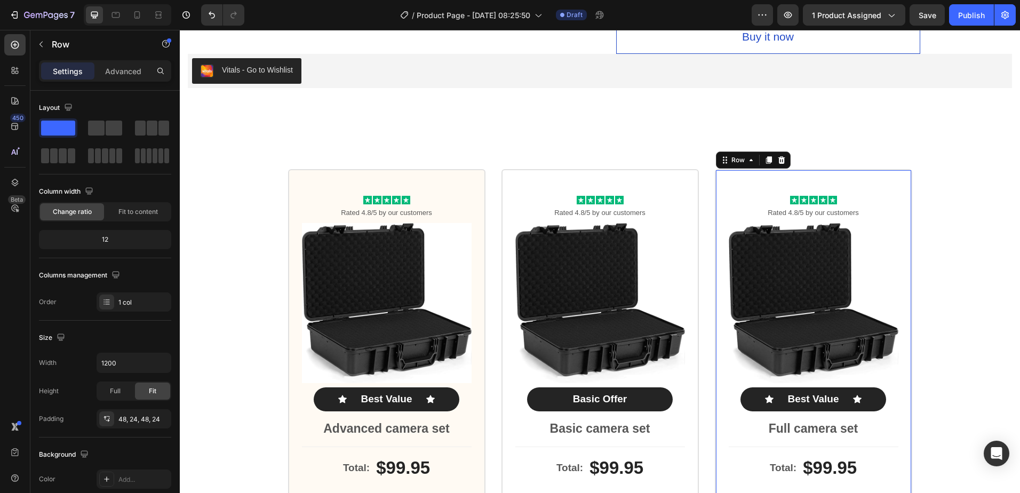
click at [888, 178] on div "Icon Icon Icon Icon Icon Icon List Rated 4.8/5 by our customers Text Block Prod…" at bounding box center [813, 410] width 197 height 482
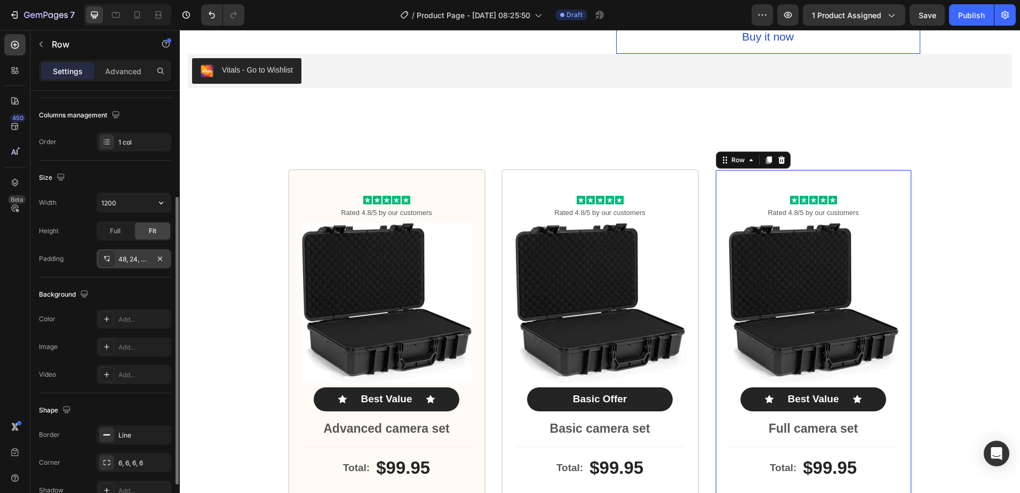
scroll to position [218, 0]
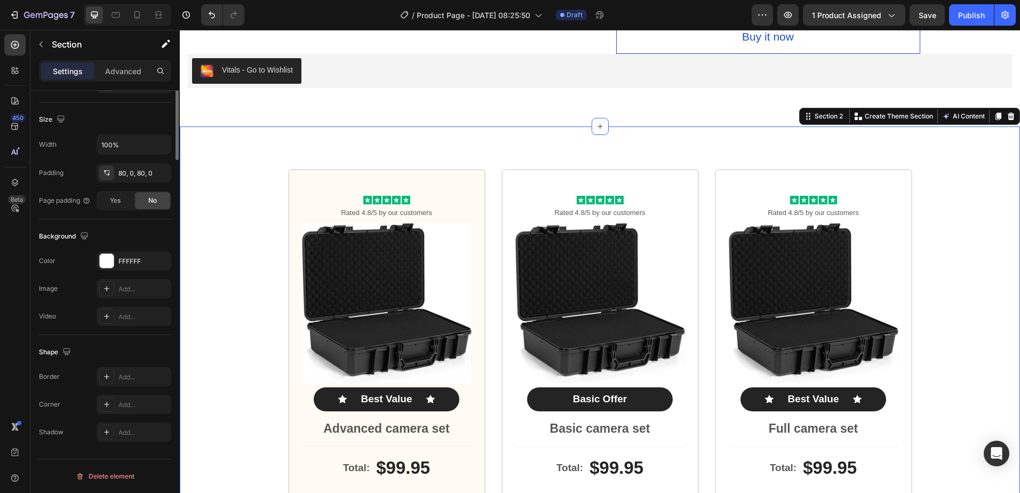
scroll to position [0, 0]
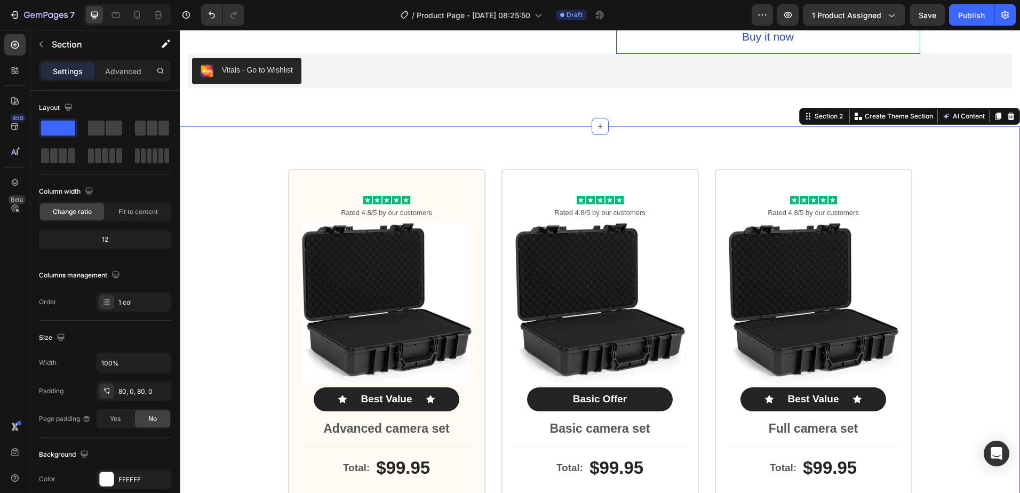
click at [598, 125] on icon at bounding box center [600, 126] width 9 height 9
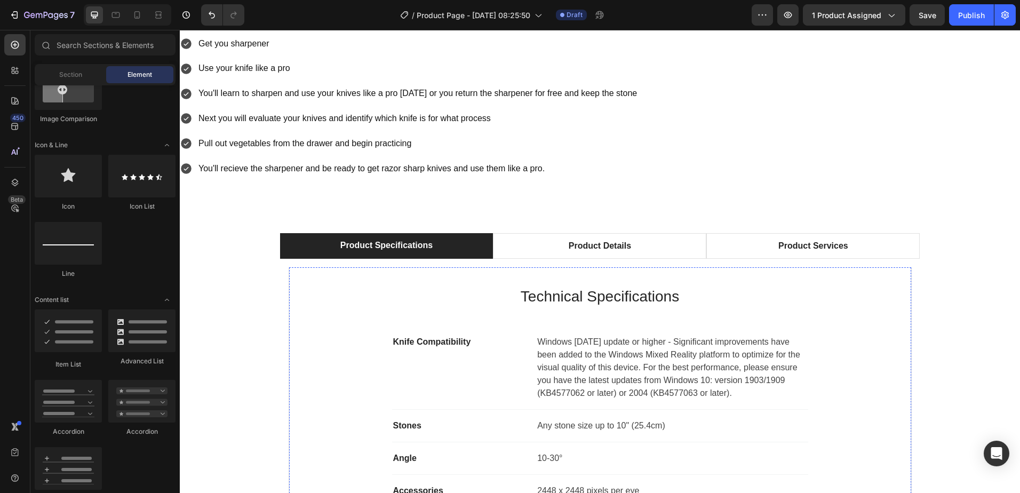
scroll to position [2827, 0]
click at [963, 219] on div "Product Specifications Product Details Product Services Technical Specification…" at bounding box center [600, 432] width 840 height 474
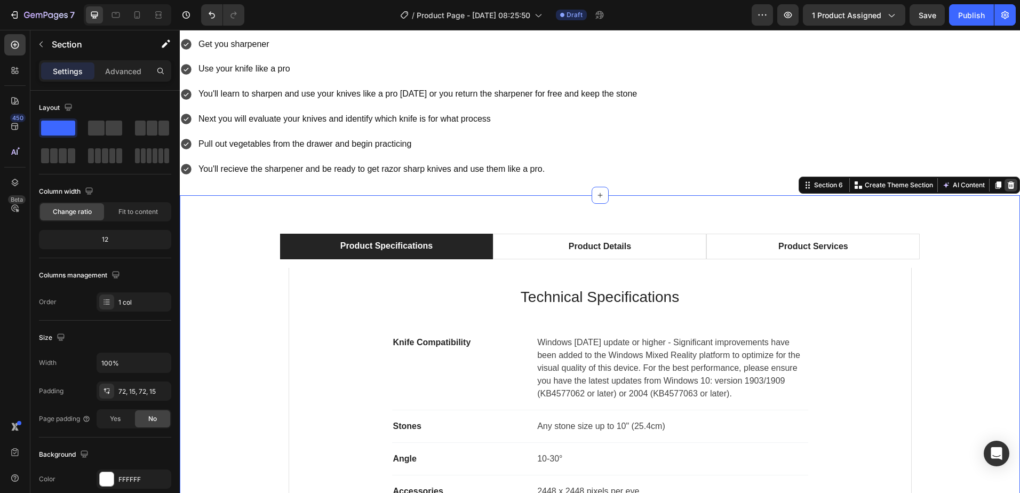
click at [1008, 183] on icon at bounding box center [1011, 184] width 7 height 7
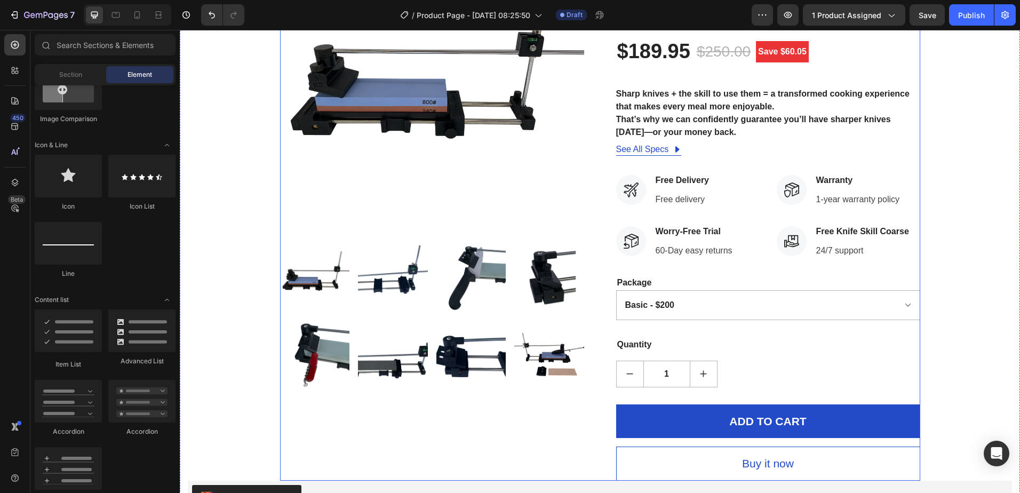
scroll to position [0, 0]
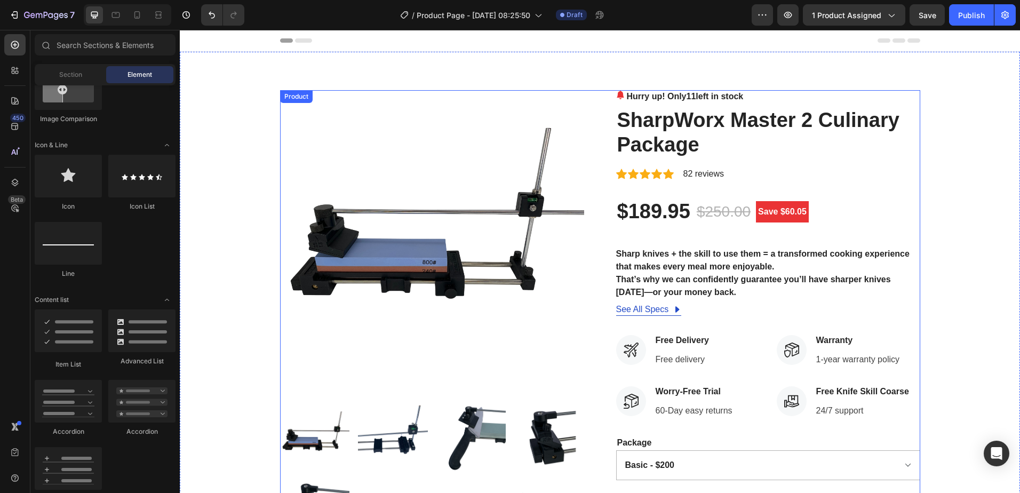
click at [521, 299] on img at bounding box center [432, 242] width 304 height 304
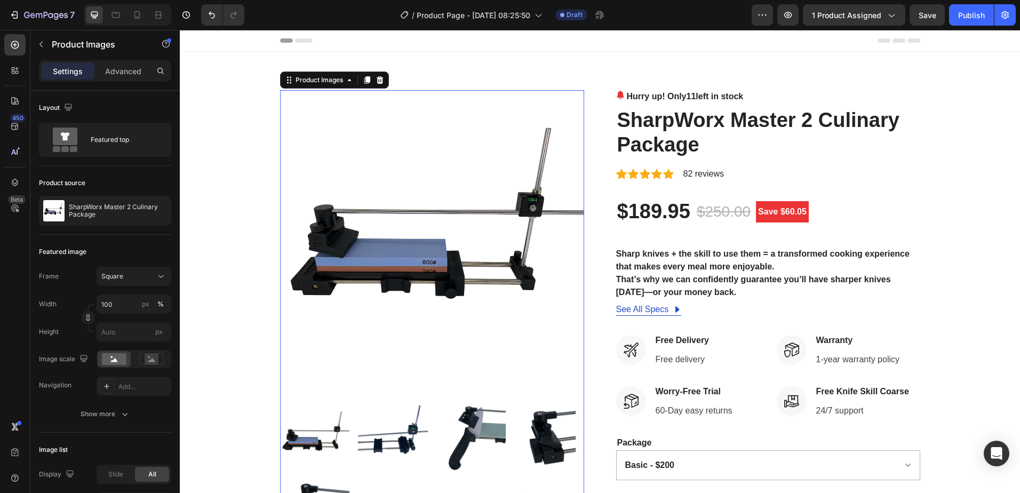
click at [297, 39] on icon at bounding box center [303, 40] width 17 height 4
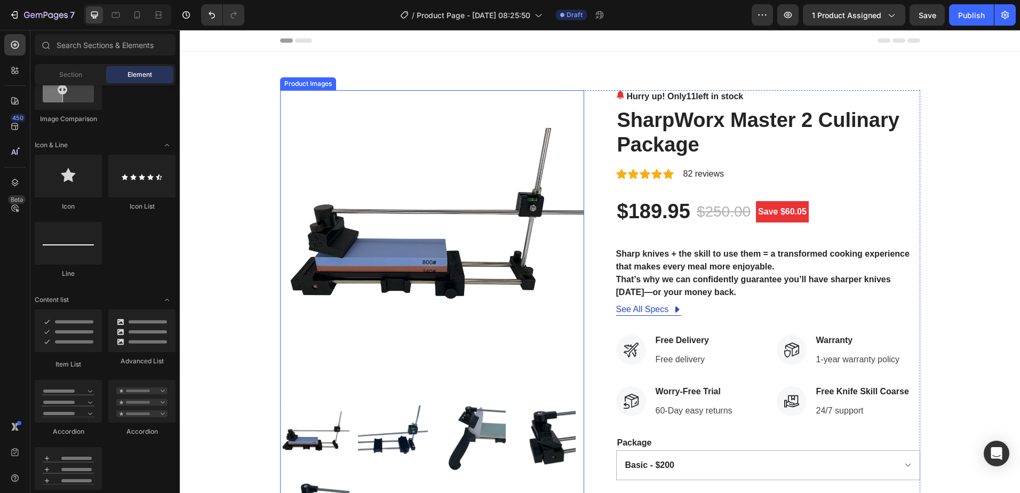
click at [465, 134] on img at bounding box center [432, 242] width 304 height 304
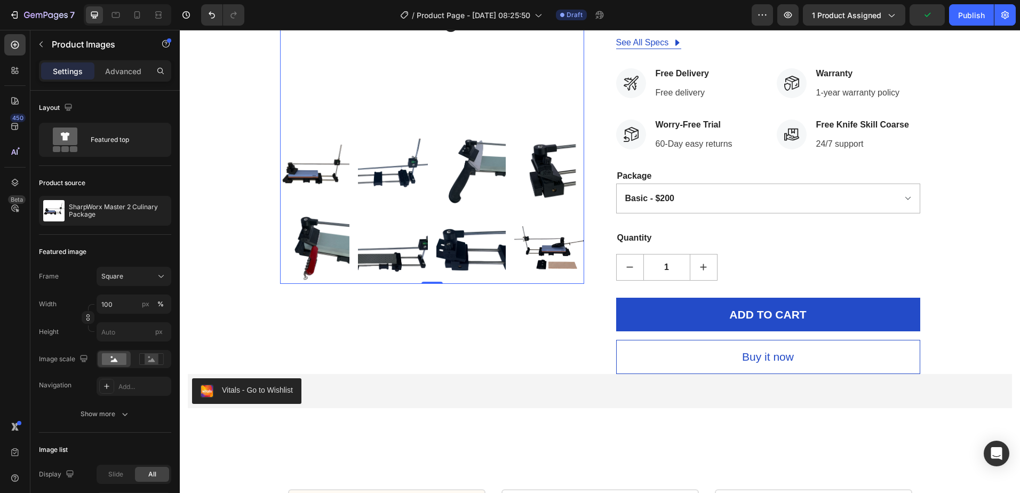
scroll to position [533, 0]
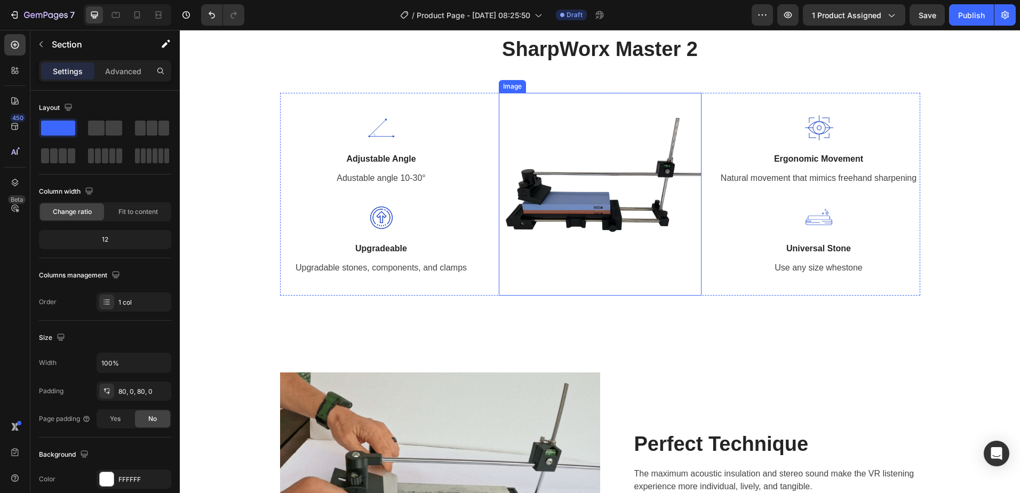
scroll to position [2934, 0]
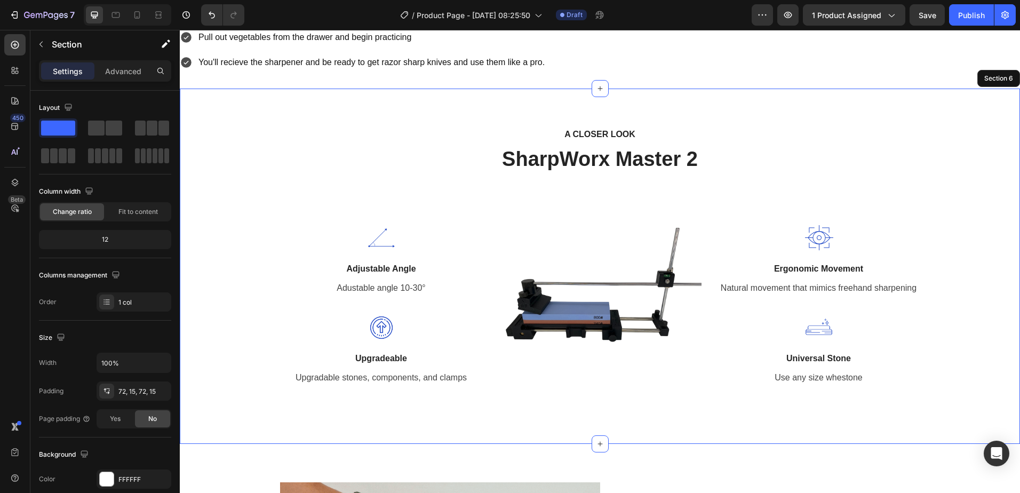
click at [850, 160] on div "A CLOSER LOOK Text block SharpWorx Master 2 Heading Row Image Adjustable Angle …" at bounding box center [600, 266] width 824 height 278
click at [803, 81] on icon at bounding box center [807, 78] width 9 height 9
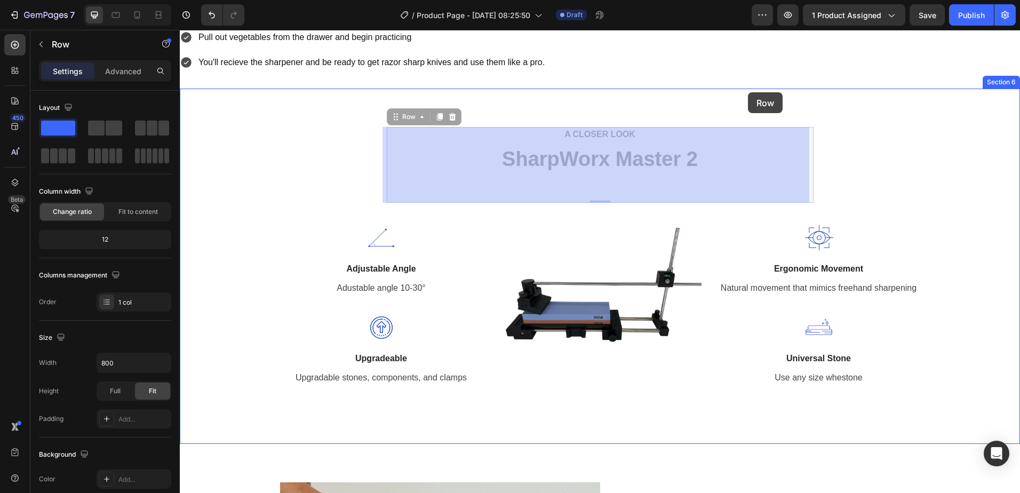
drag, startPoint x: 750, startPoint y: 143, endPoint x: 767, endPoint y: 91, distance: 55.3
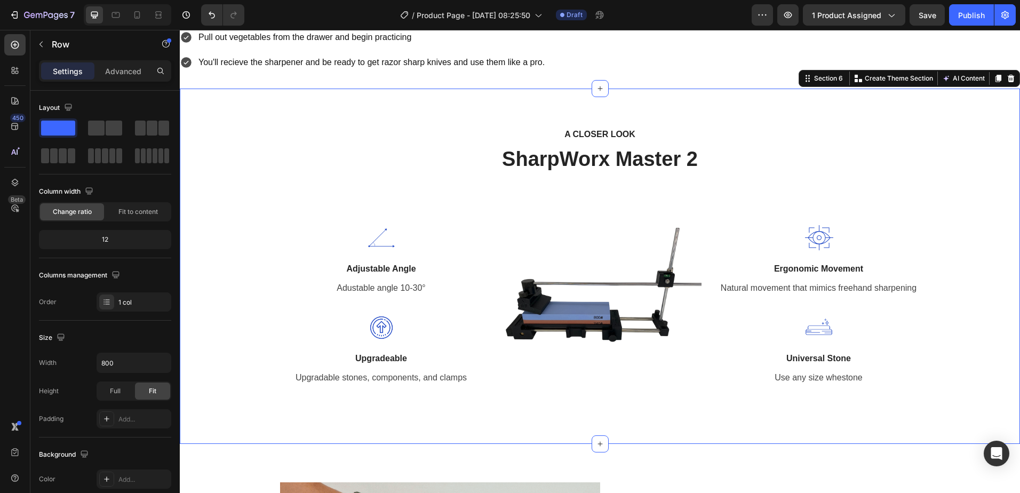
click at [882, 194] on div "A CLOSER LOOK Text block SharpWorx Master 2 Heading Row Image Adjustable Angle …" at bounding box center [600, 266] width 824 height 278
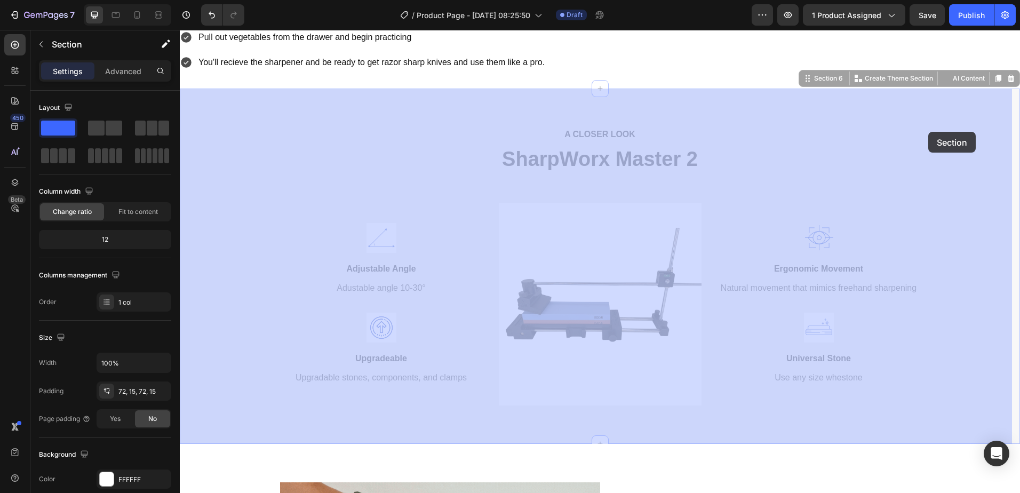
drag, startPoint x: 929, startPoint y: 147, endPoint x: 927, endPoint y: 132, distance: 15.1
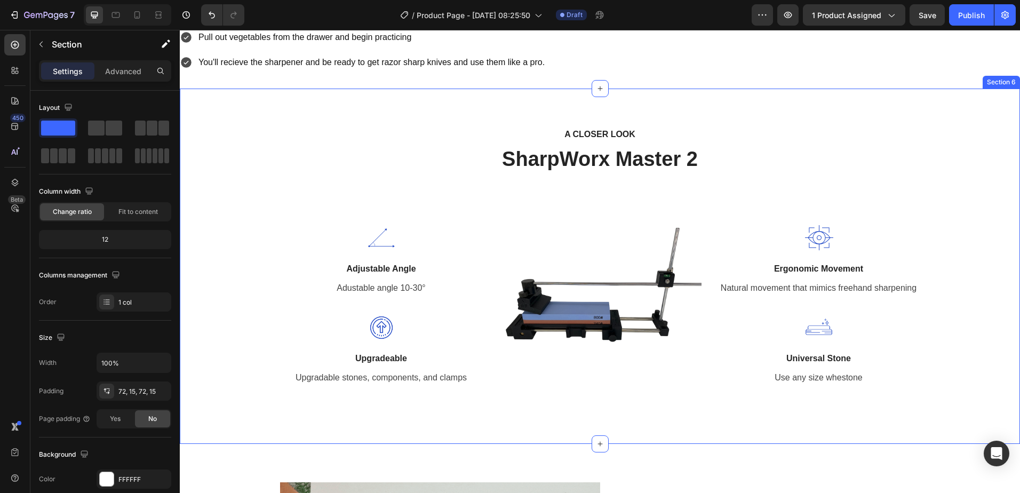
click at [922, 141] on div "A CLOSER LOOK Text block SharpWorx Master 2 Heading Row Image Adjustable Angle …" at bounding box center [600, 266] width 824 height 278
click at [46, 45] on button "button" at bounding box center [41, 44] width 17 height 17
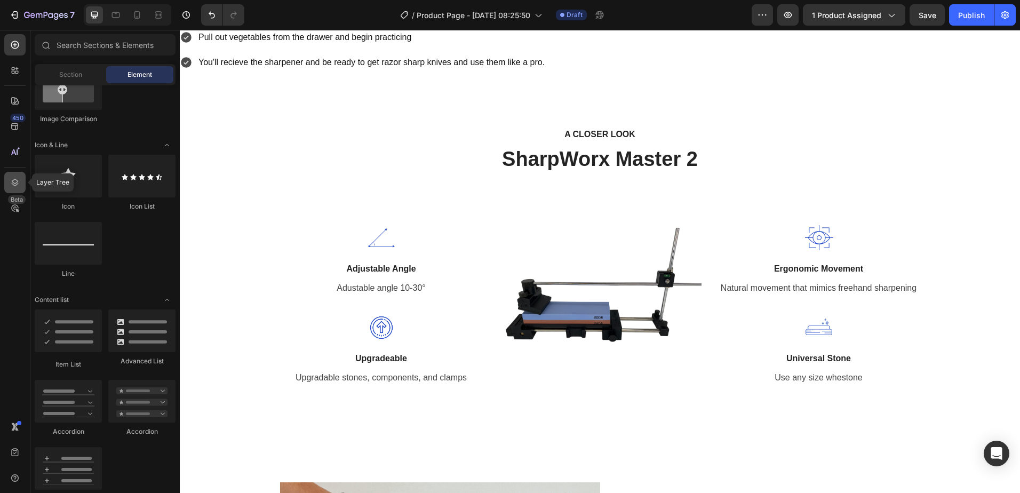
click at [14, 182] on icon at bounding box center [15, 182] width 11 height 11
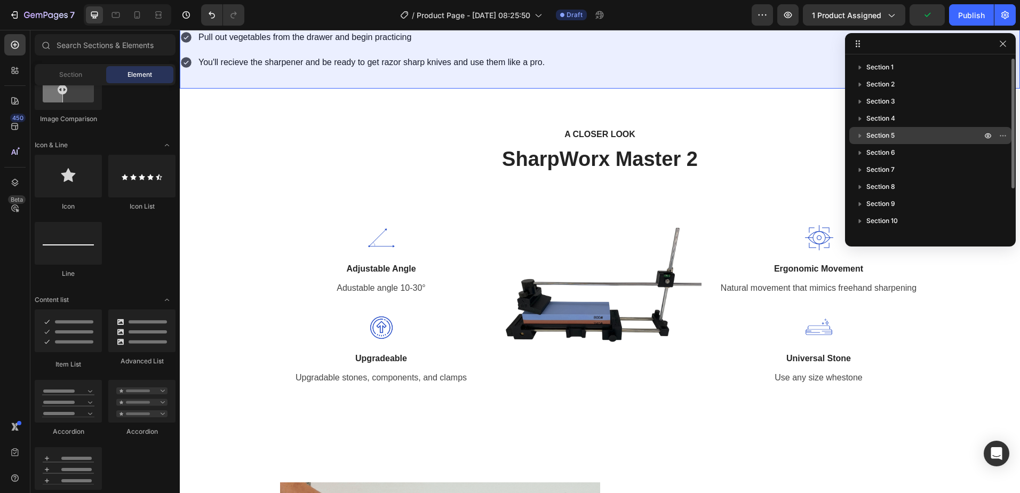
drag, startPoint x: 905, startPoint y: 156, endPoint x: 904, endPoint y: 139, distance: 17.1
click at [904, 139] on div "Section 1 Section 2 Section 3 Section 4 Section 5 Section 6 Section 7 Section 8…" at bounding box center [930, 147] width 171 height 176
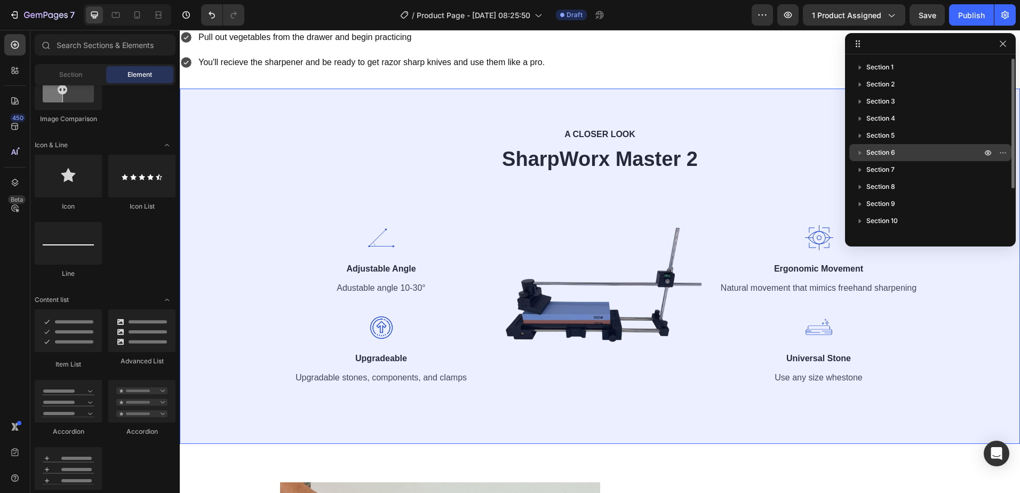
click at [859, 155] on icon "button" at bounding box center [860, 153] width 3 height 4
drag, startPoint x: 884, startPoint y: 151, endPoint x: 895, endPoint y: 125, distance: 27.7
click at [902, 154] on p "Section 6" at bounding box center [924, 152] width 117 height 11
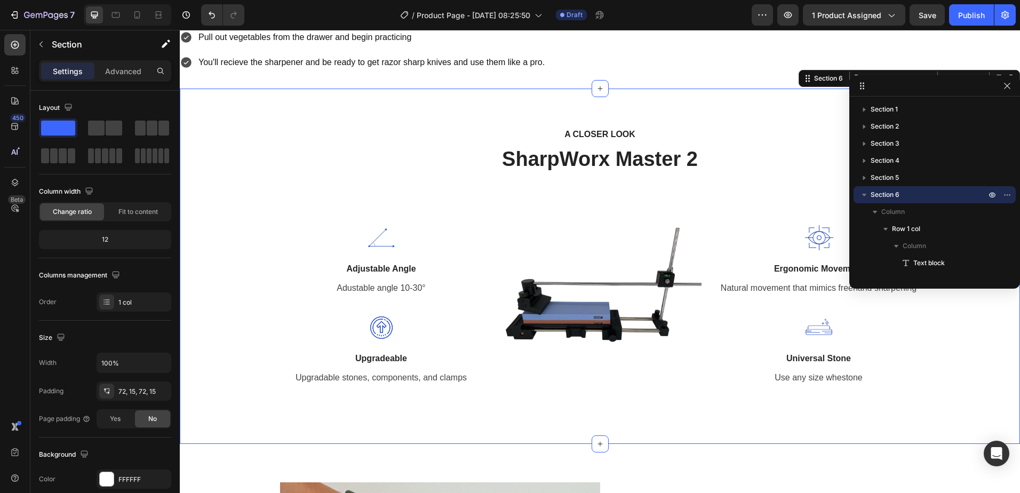
click at [860, 84] on icon at bounding box center [862, 86] width 9 height 9
